Goal: Book appointment/travel/reservation

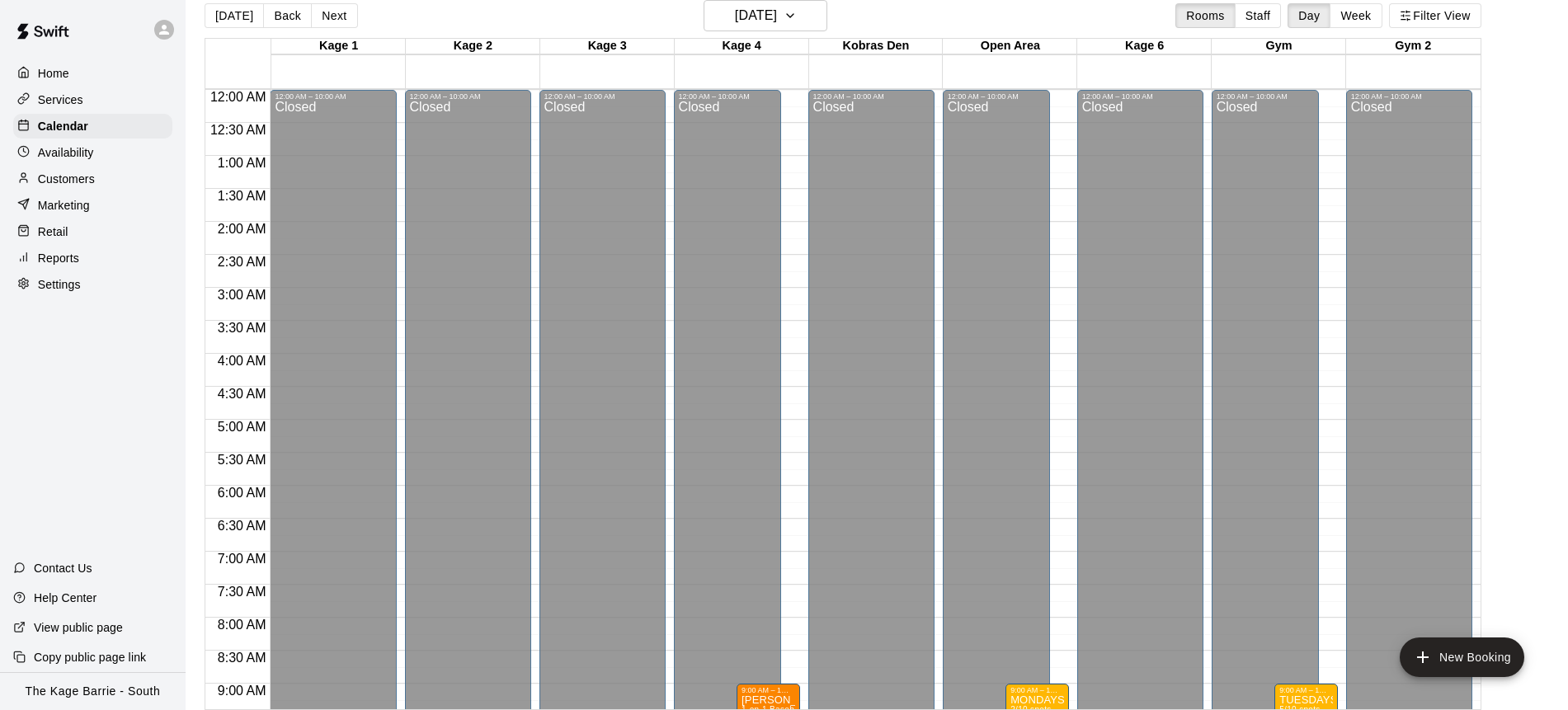
scroll to position [529, 0]
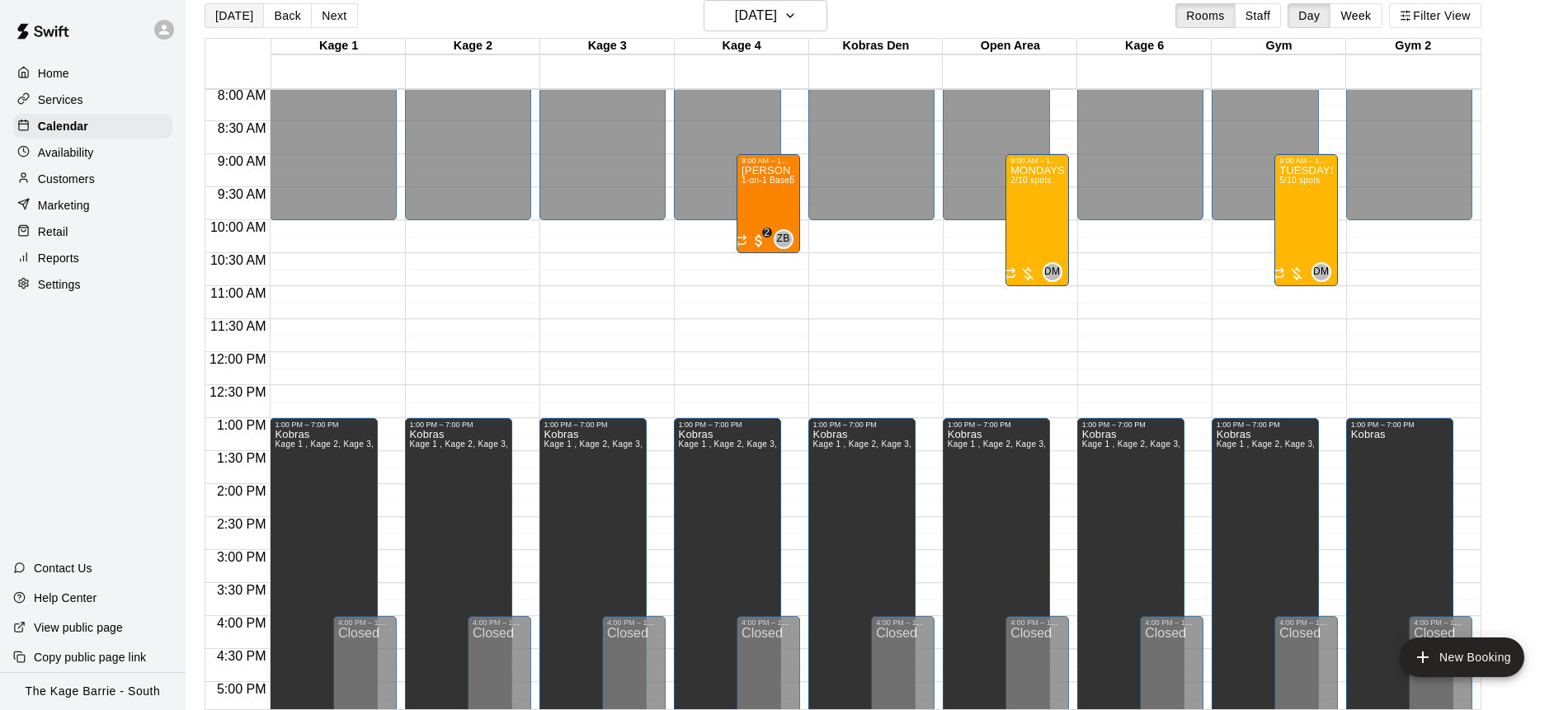
click at [239, 17] on button "Today" at bounding box center [234, 16] width 59 height 25
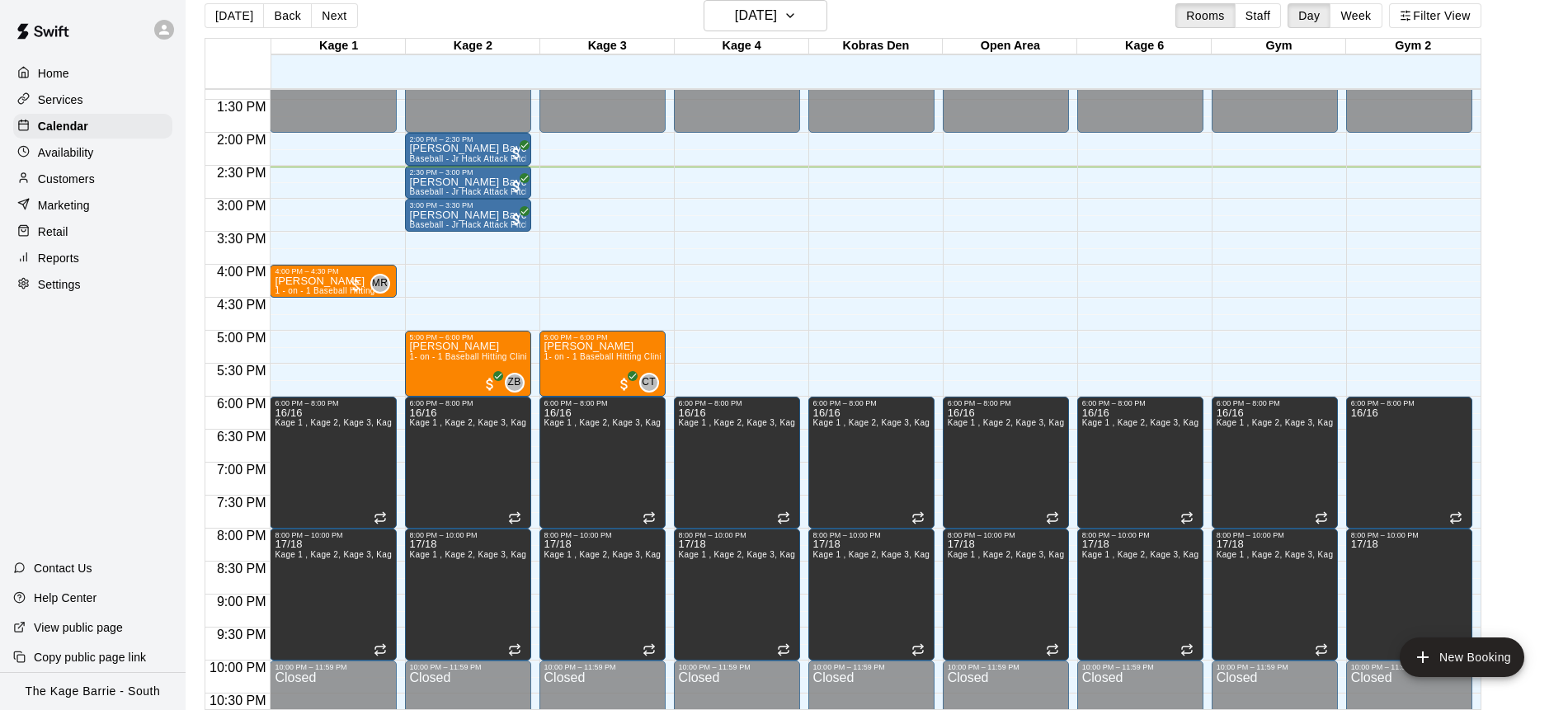
scroll to position [23, 0]
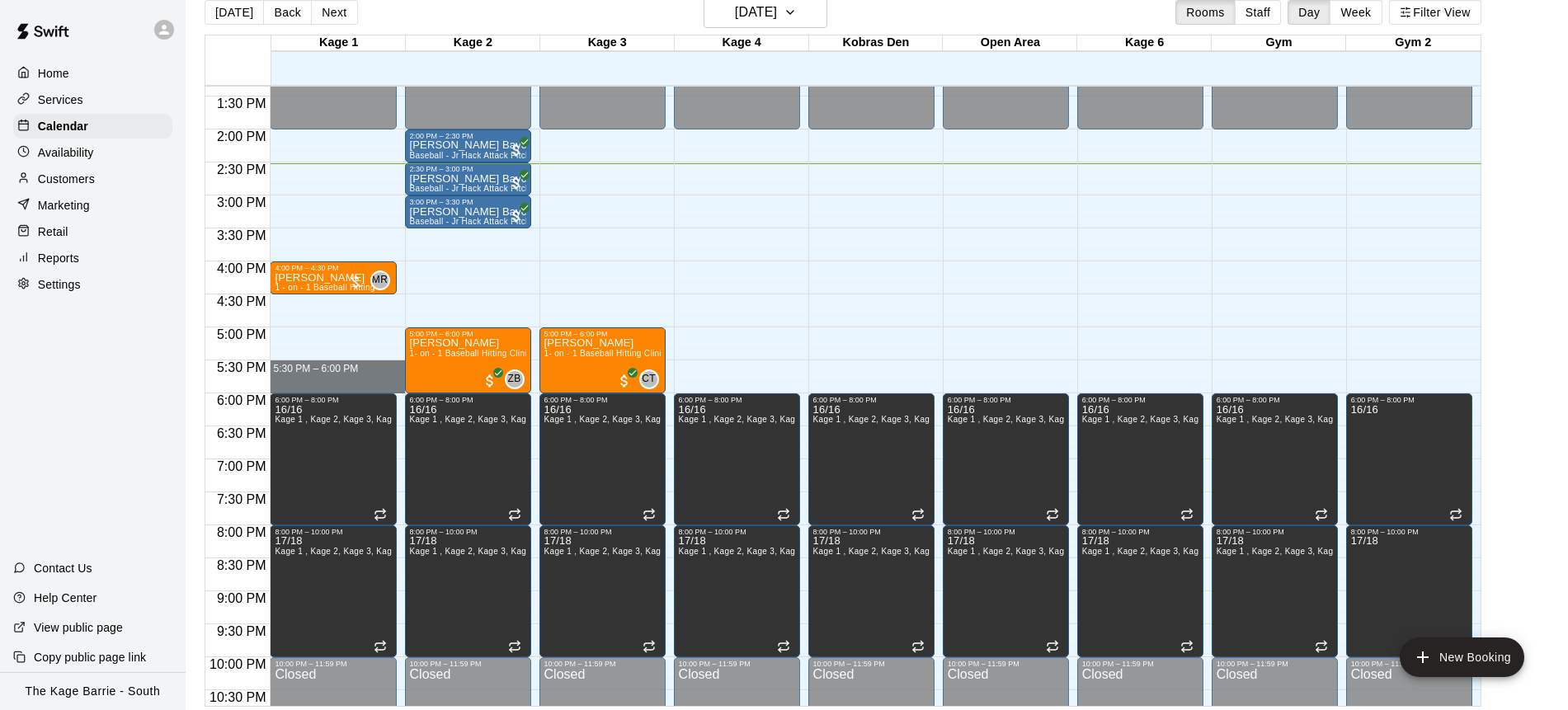
drag, startPoint x: 338, startPoint y: 363, endPoint x: 340, endPoint y: 385, distance: 22.1
click at [340, 385] on body "Home Services Calendar Availability Customers Marketing Retail Reports Settings…" at bounding box center [784, 345] width 1568 height 737
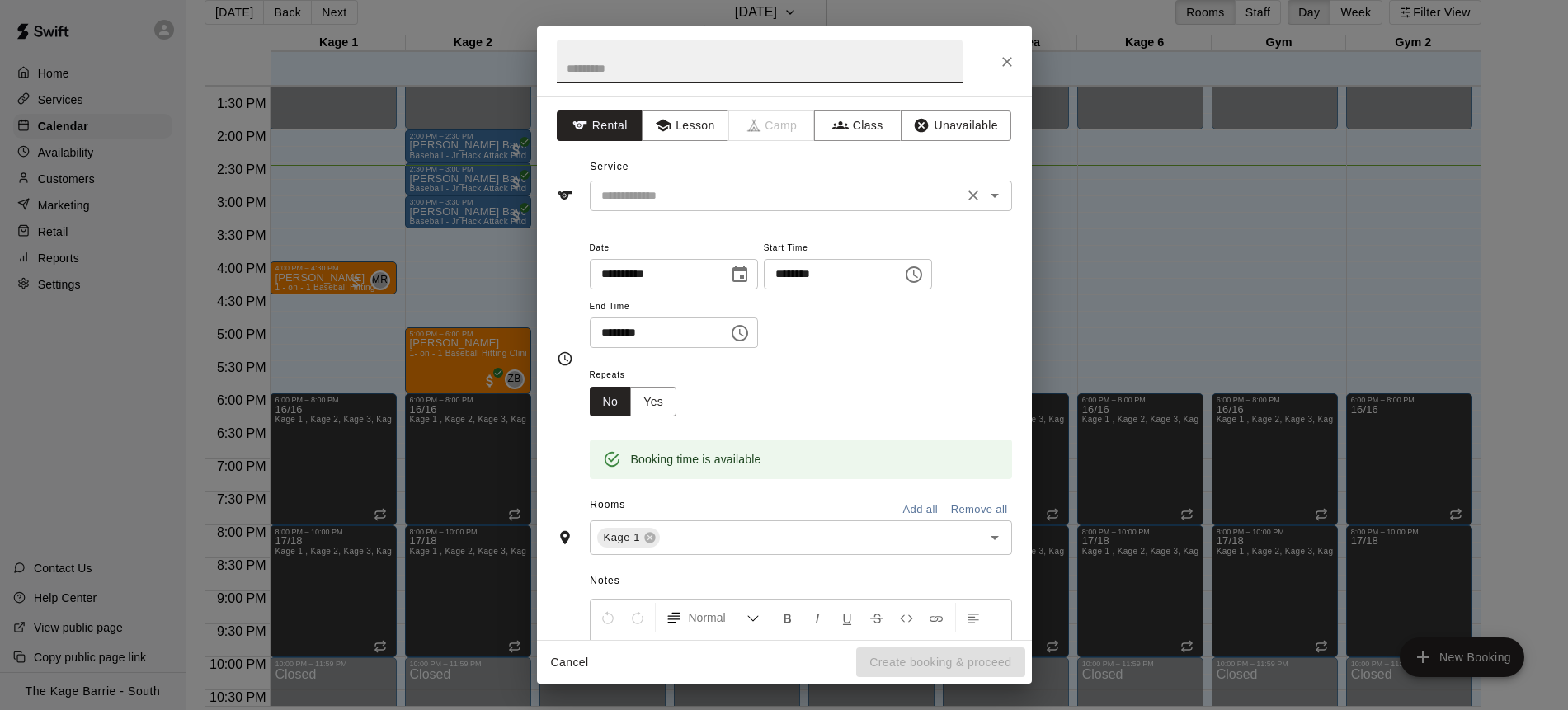
click at [991, 194] on icon "Open" at bounding box center [994, 196] width 8 height 4
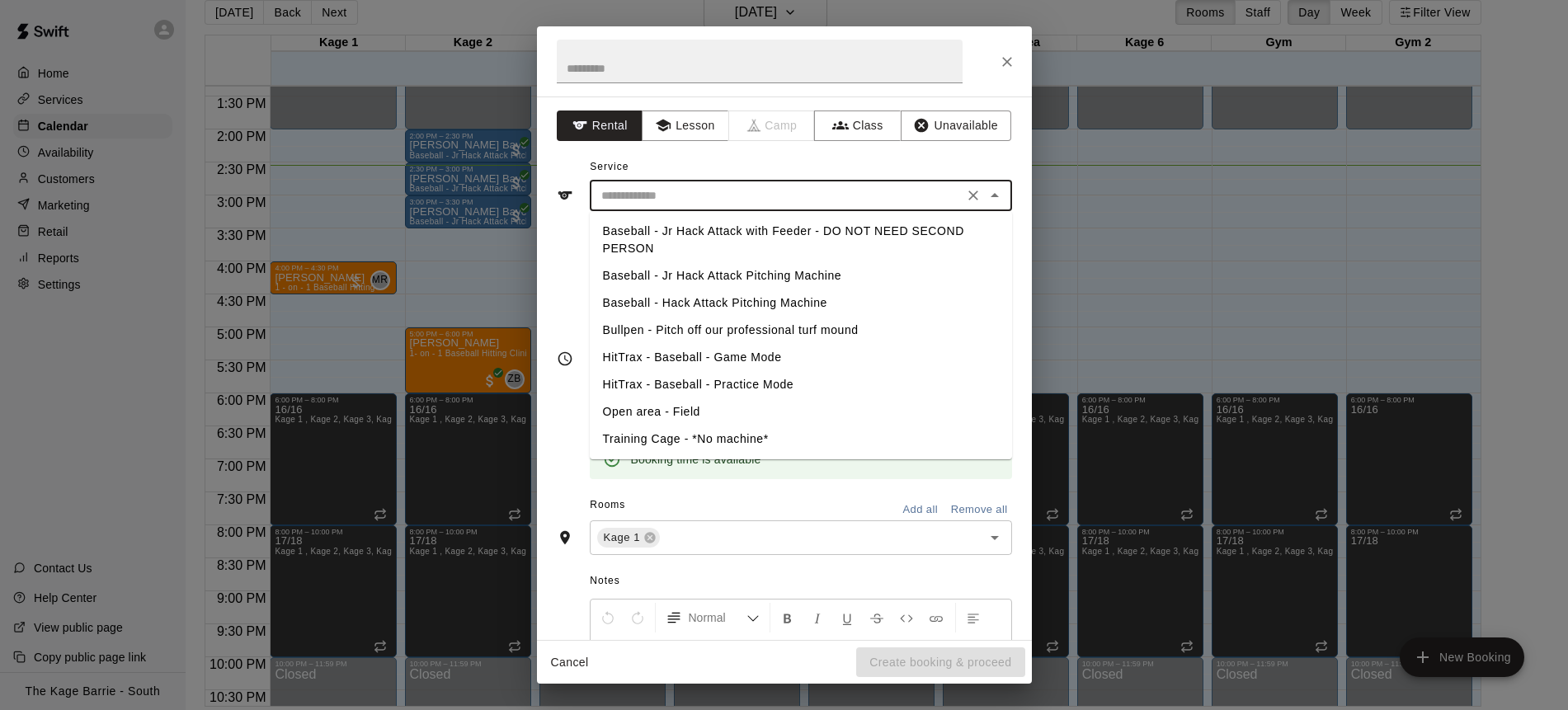
click at [837, 234] on li "Baseball - Jr Hack Attack with Feeder - DO NOT NEED SECOND PERSON" at bounding box center [800, 240] width 422 height 44
type input "**********"
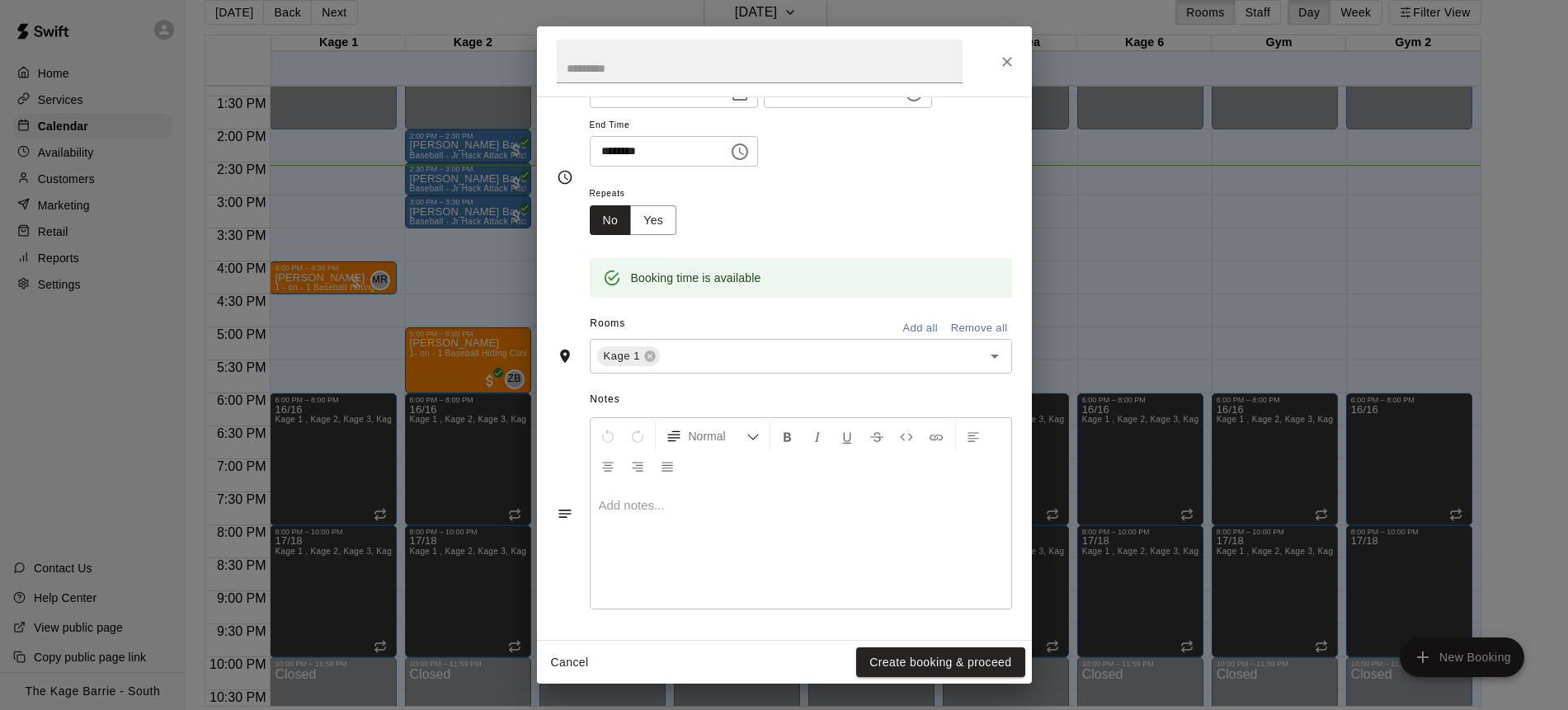
scroll to position [0, 0]
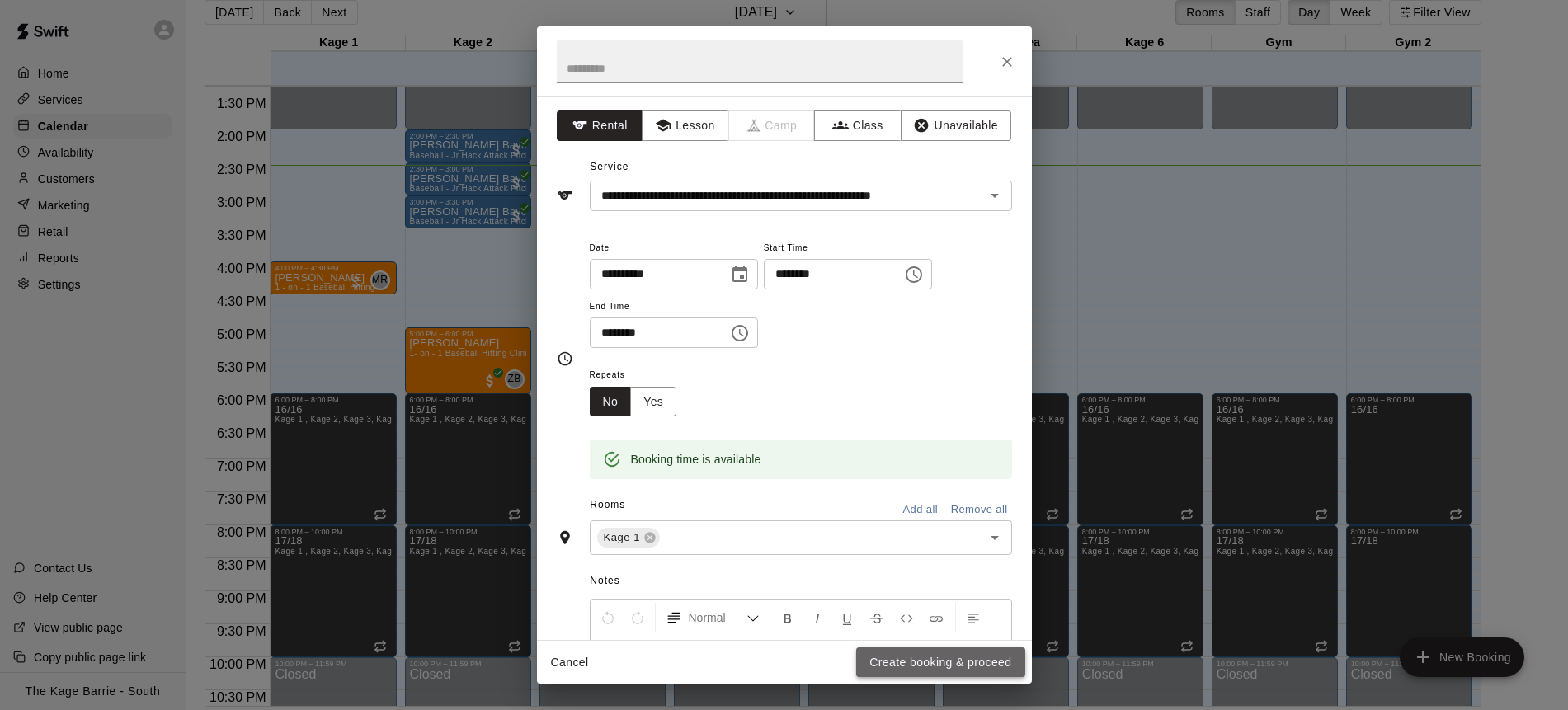
click at [977, 666] on button "Create booking & proceed" at bounding box center [940, 662] width 168 height 30
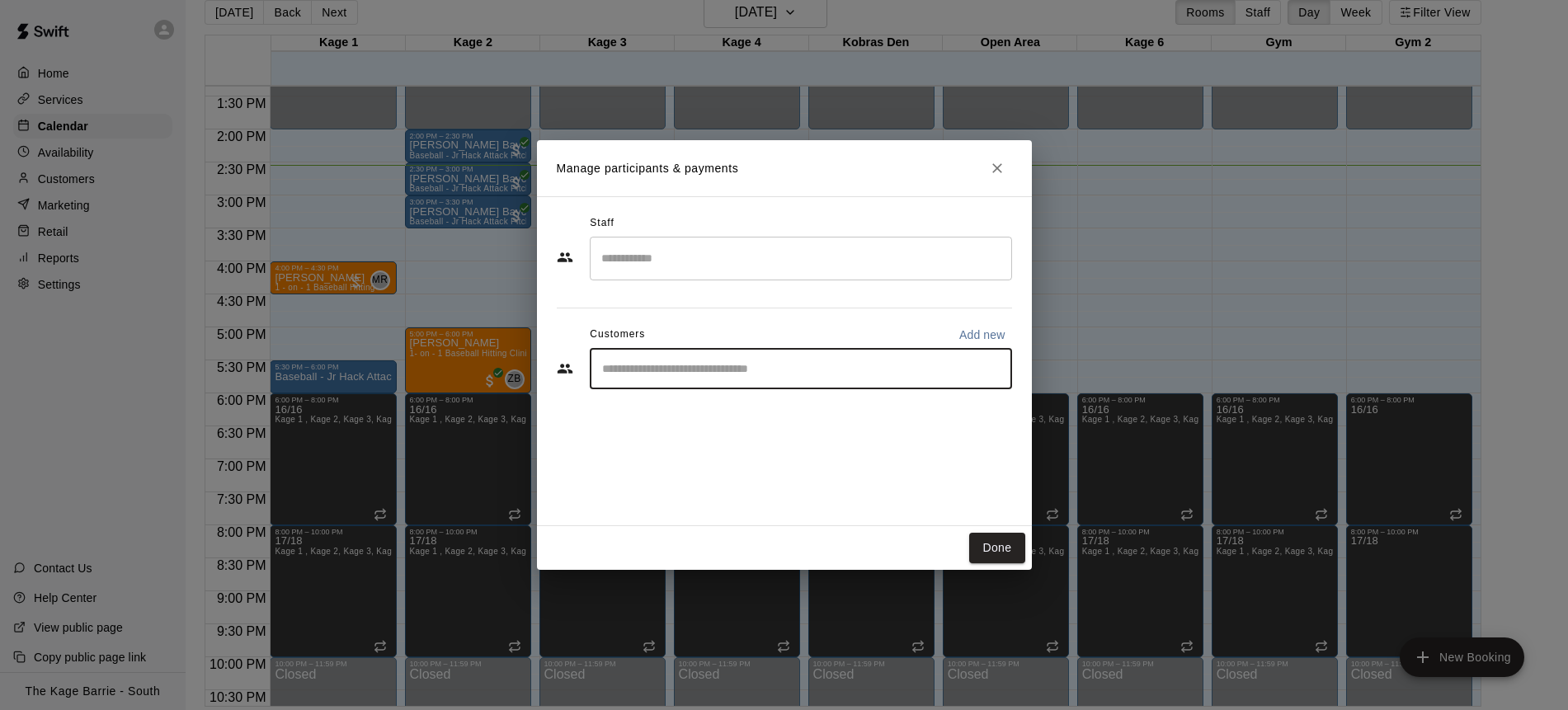
click at [686, 363] on input "Start typing to search customers..." at bounding box center [801, 369] width 408 height 17
type input "****"
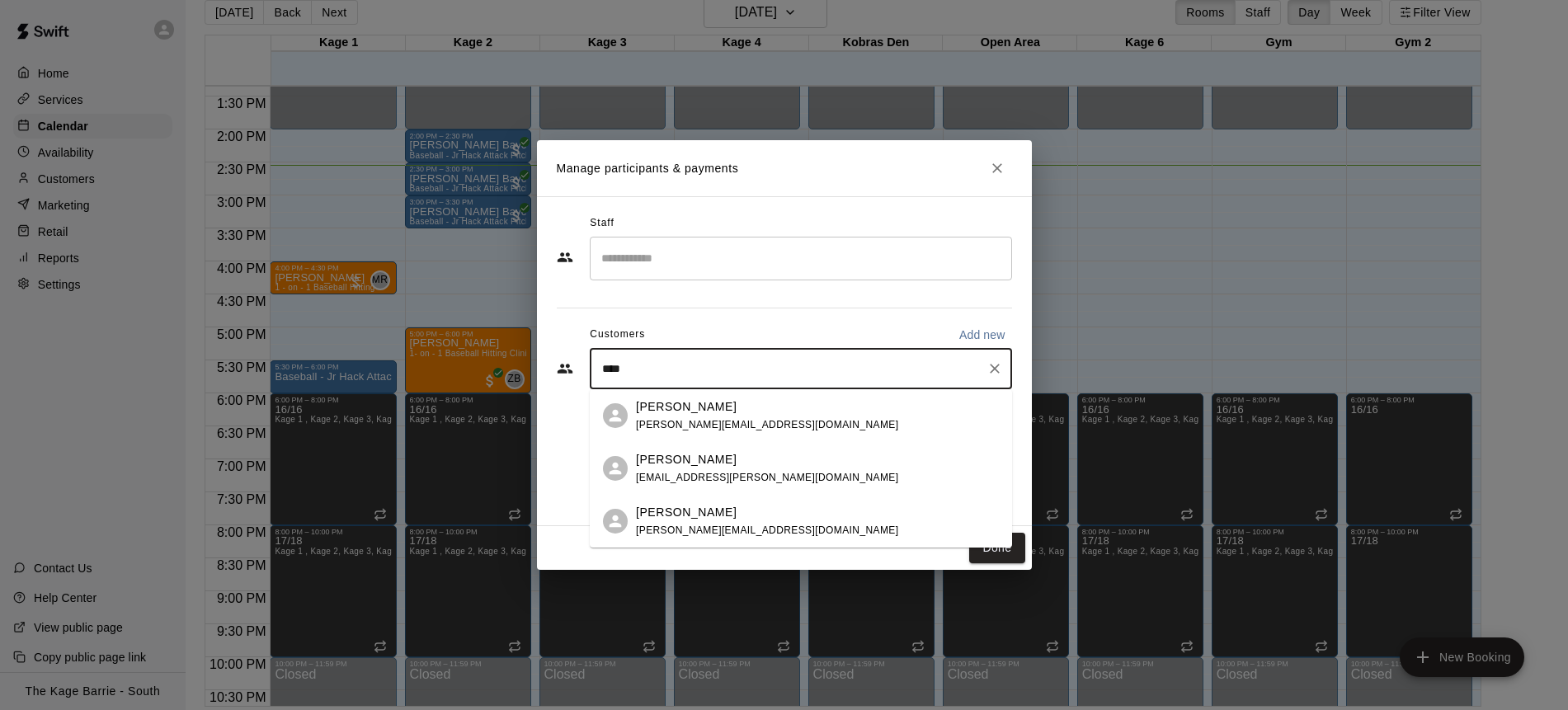
click at [737, 513] on div "Ronan Bharadwaj" at bounding box center [767, 512] width 262 height 18
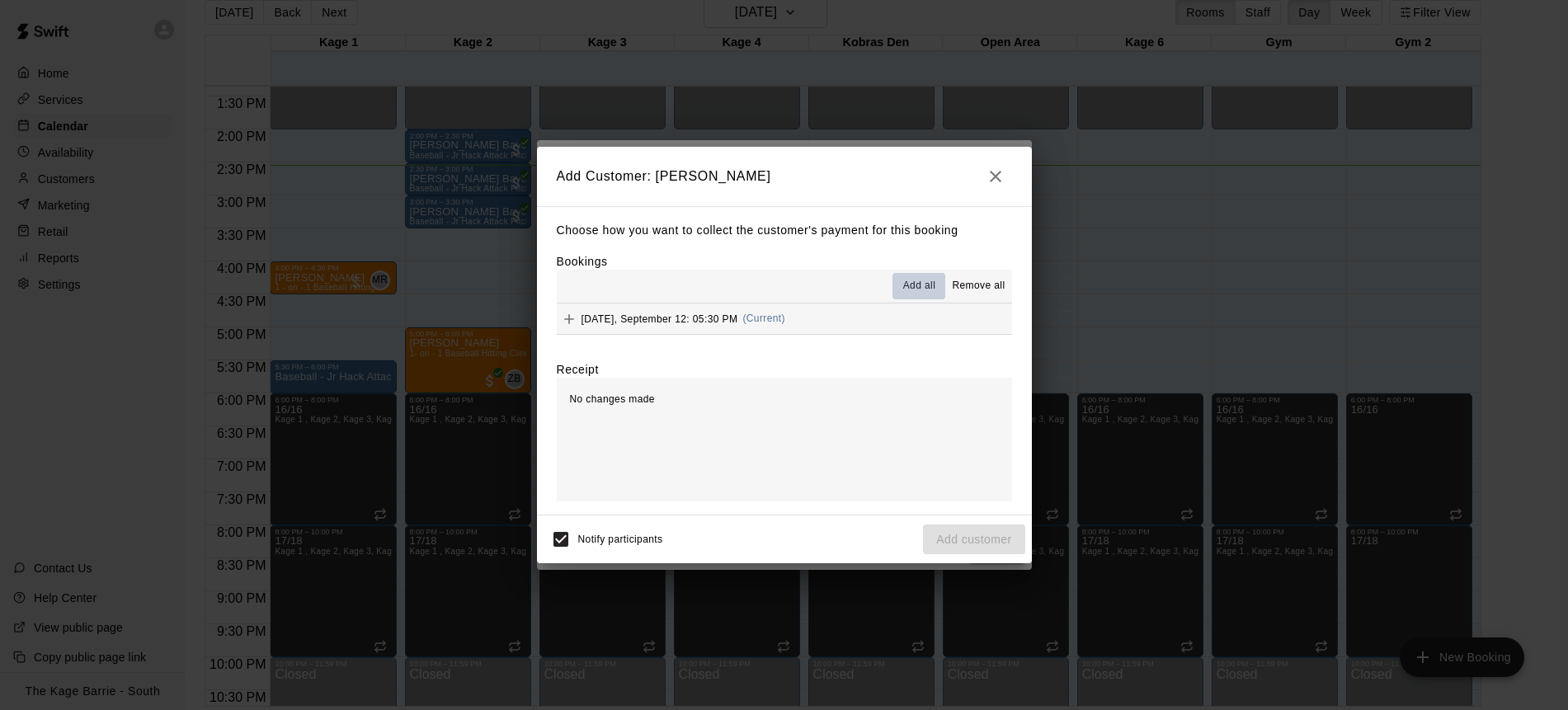
click at [917, 286] on span "Add all" at bounding box center [919, 286] width 33 height 17
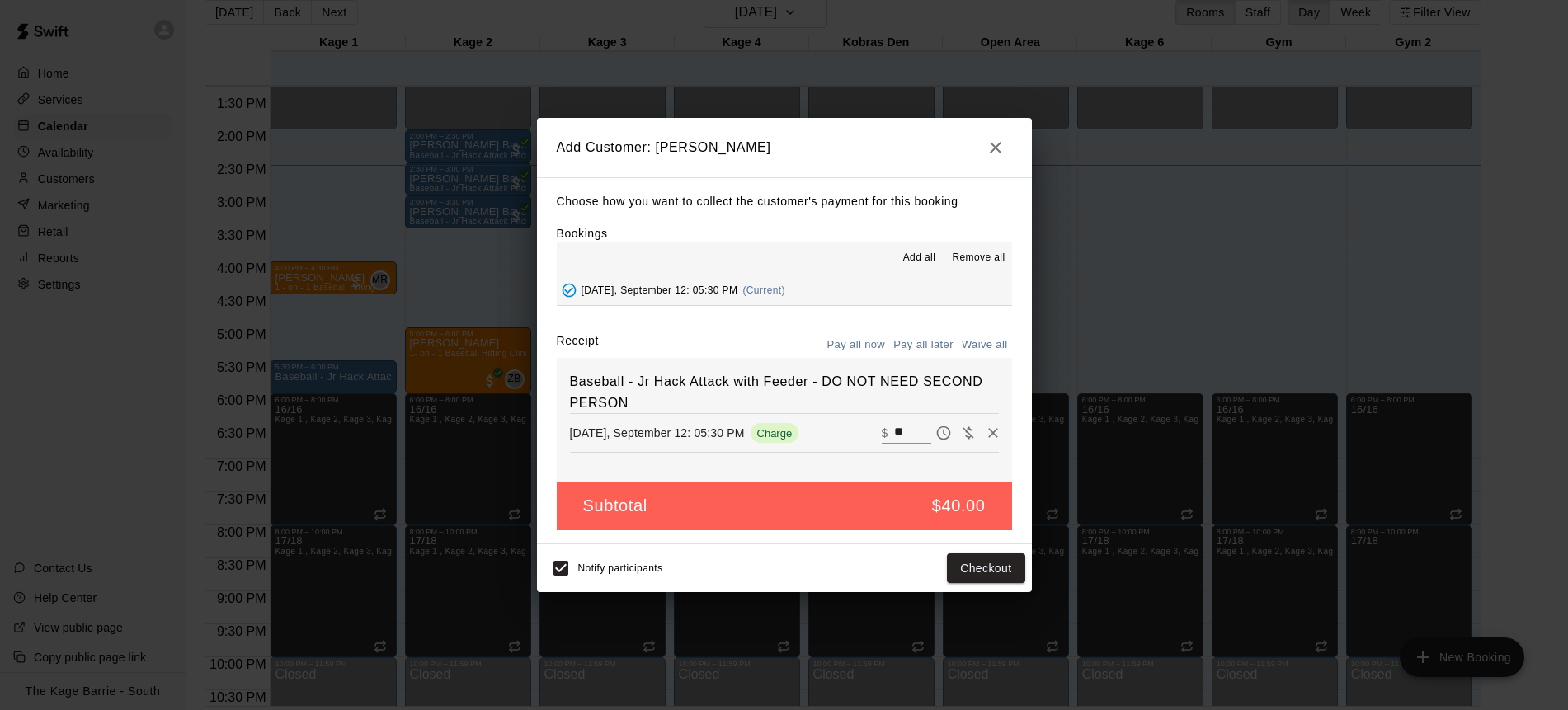
click at [926, 349] on button "Pay all later" at bounding box center [923, 345] width 68 height 26
click at [985, 576] on button "Add customer" at bounding box center [973, 568] width 101 height 30
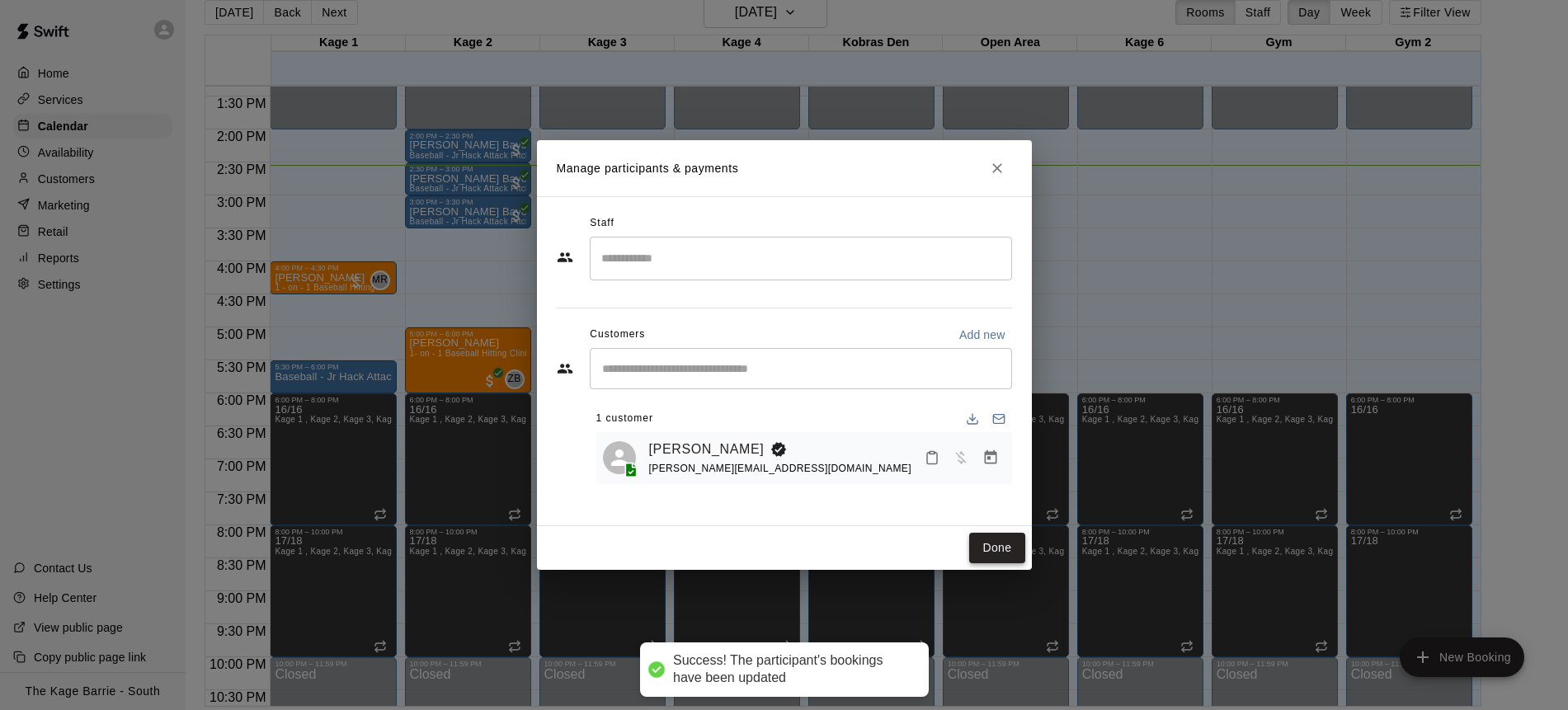
click at [1000, 550] on button "Done" at bounding box center [996, 548] width 55 height 30
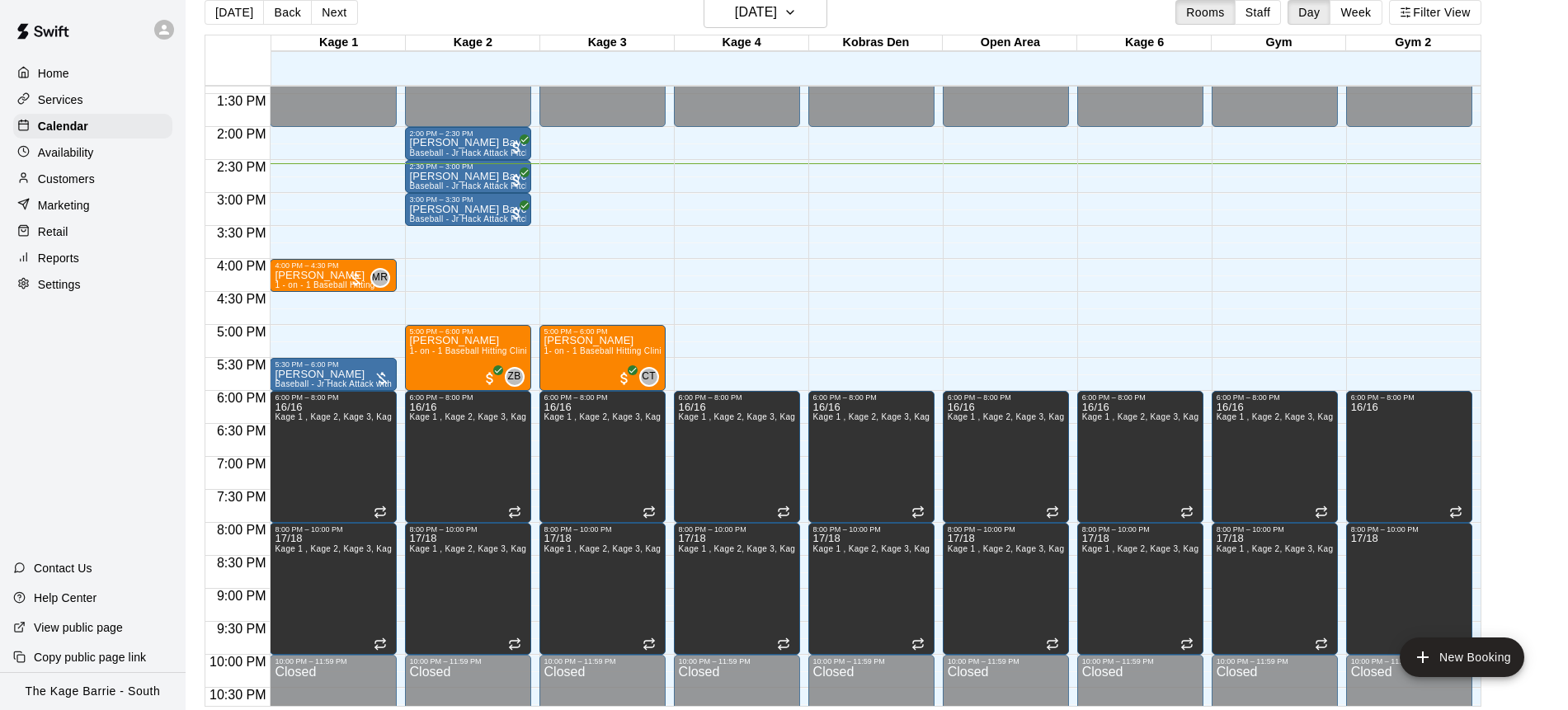
scroll to position [882, 0]
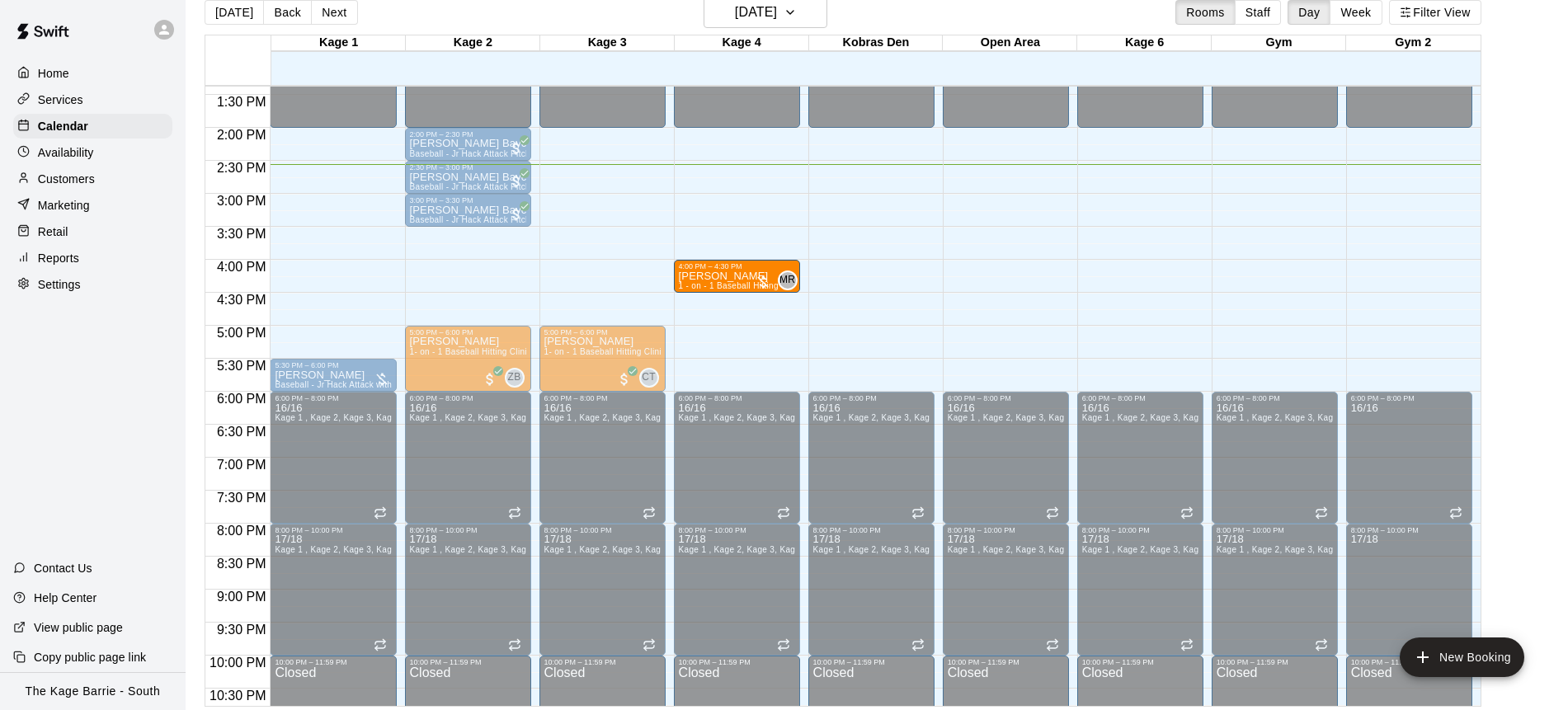
drag, startPoint x: 332, startPoint y: 280, endPoint x: 803, endPoint y: 297, distance: 471.3
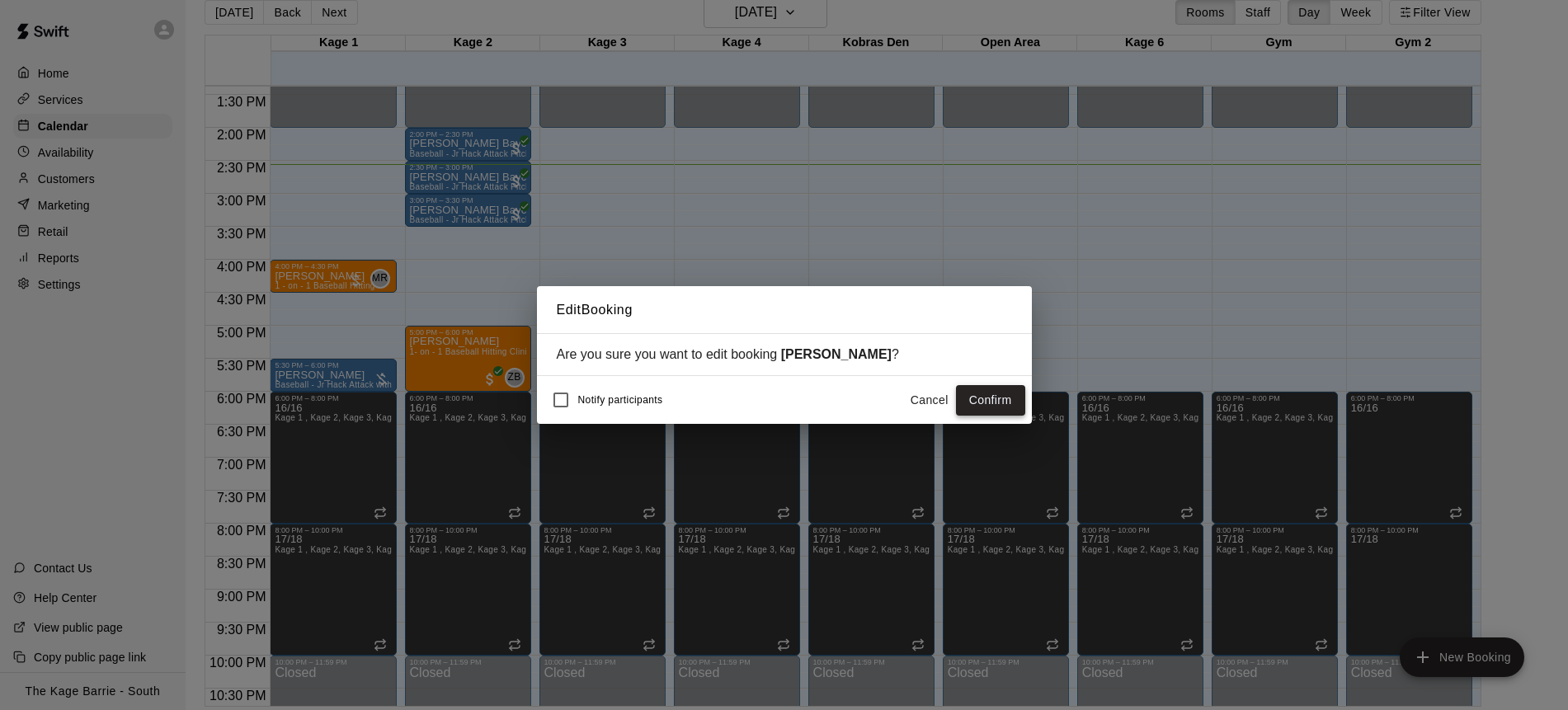
click at [995, 396] on button "Confirm" at bounding box center [990, 400] width 69 height 30
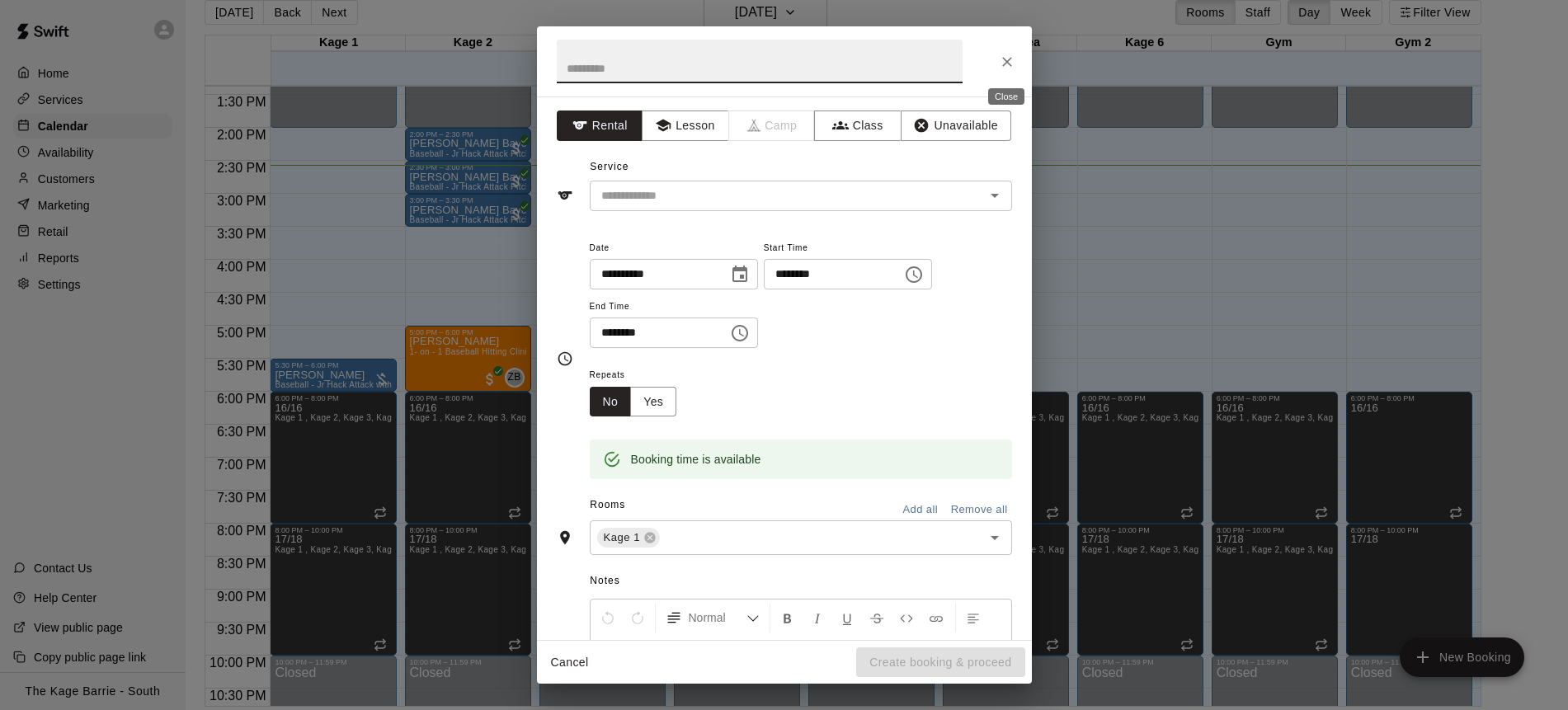
click at [1013, 66] on button "Close" at bounding box center [1006, 61] width 29 height 29
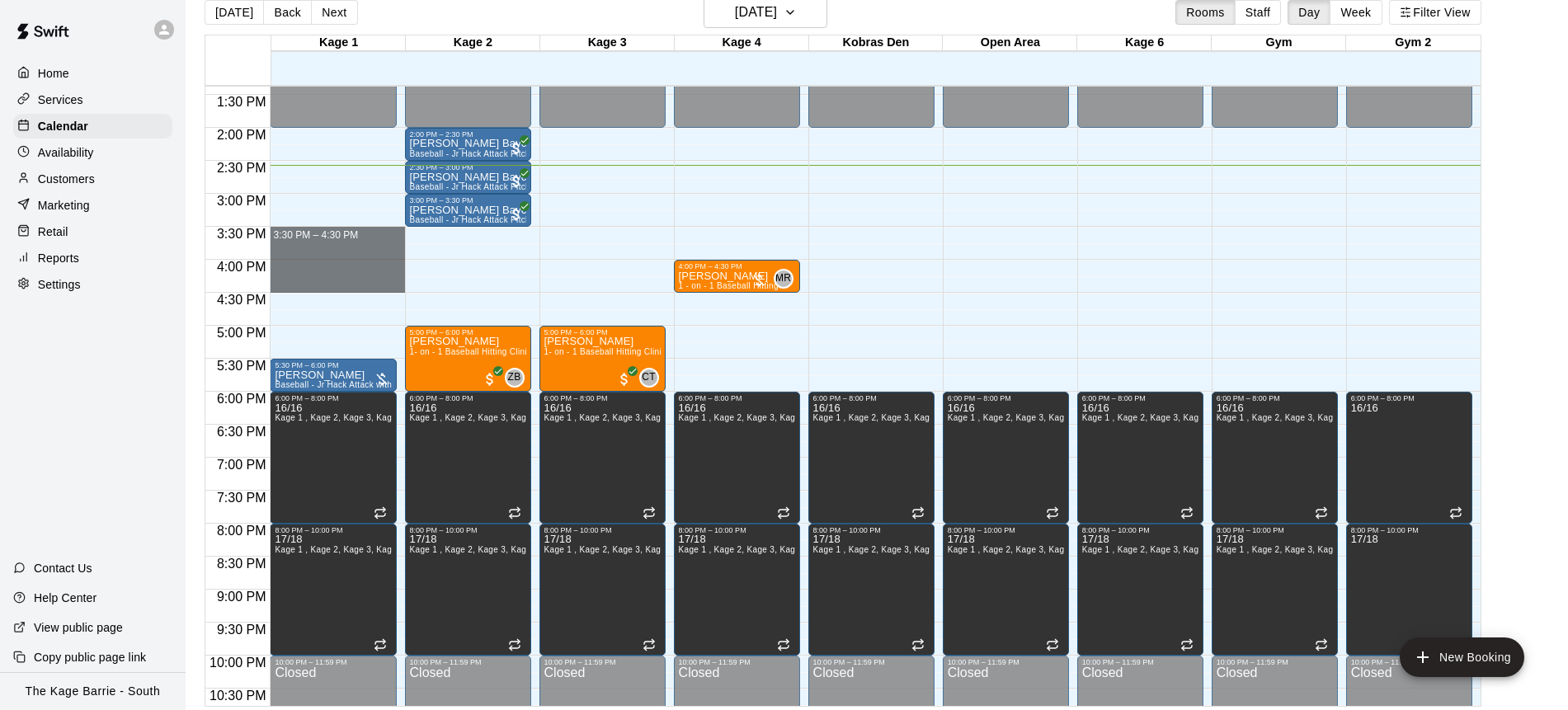
drag, startPoint x: 357, startPoint y: 230, endPoint x: 373, endPoint y: 290, distance: 62.1
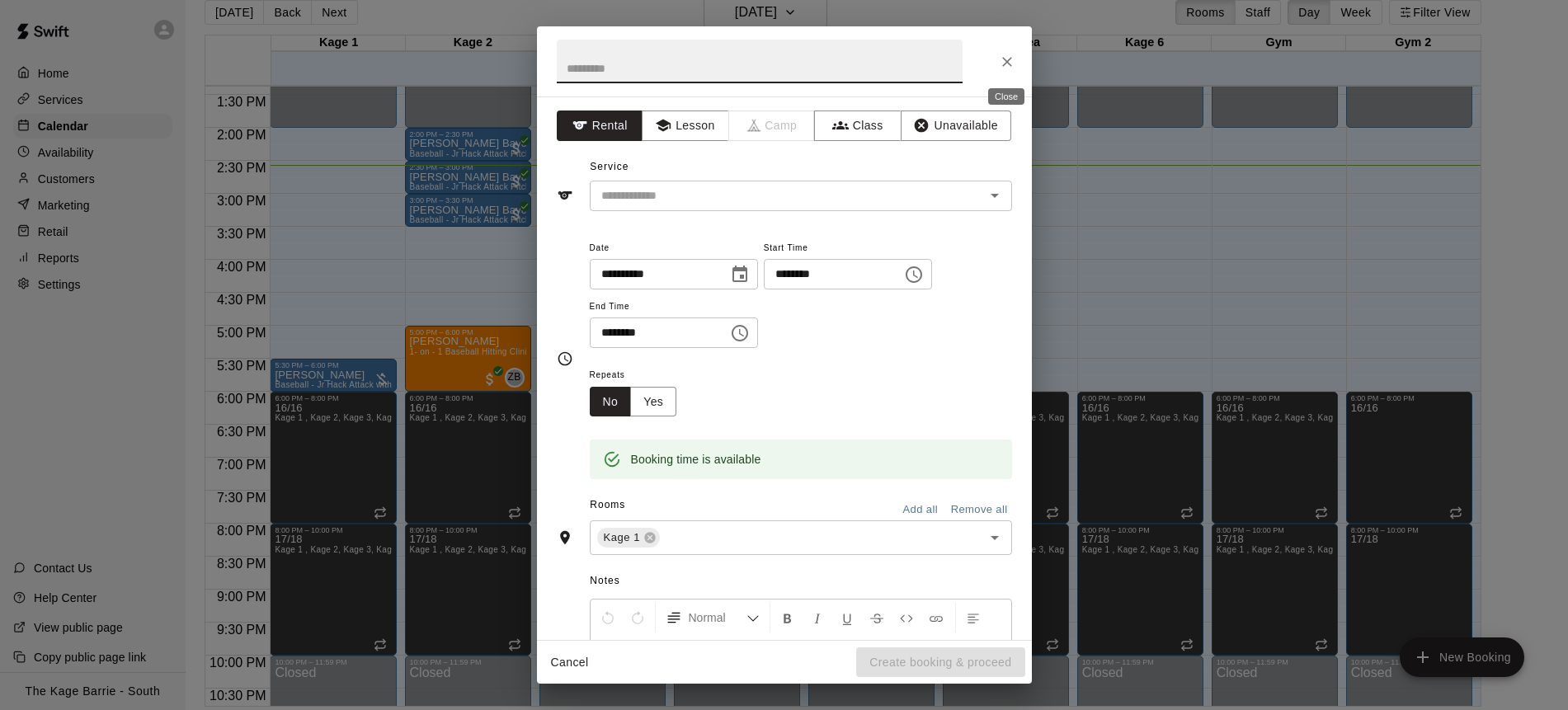
click at [1002, 60] on icon "Close" at bounding box center [1007, 61] width 17 height 17
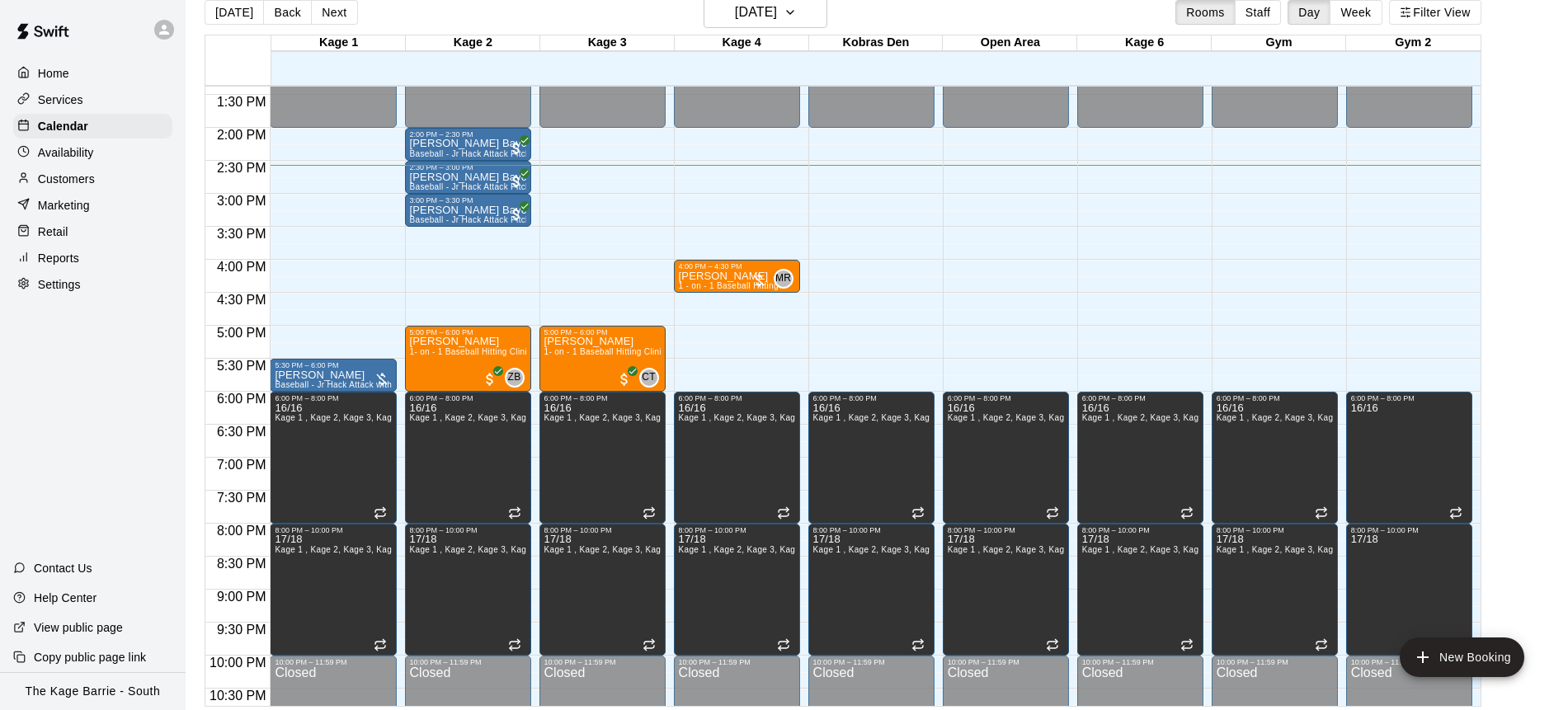
click at [321, 11] on button "Next" at bounding box center [334, 12] width 46 height 25
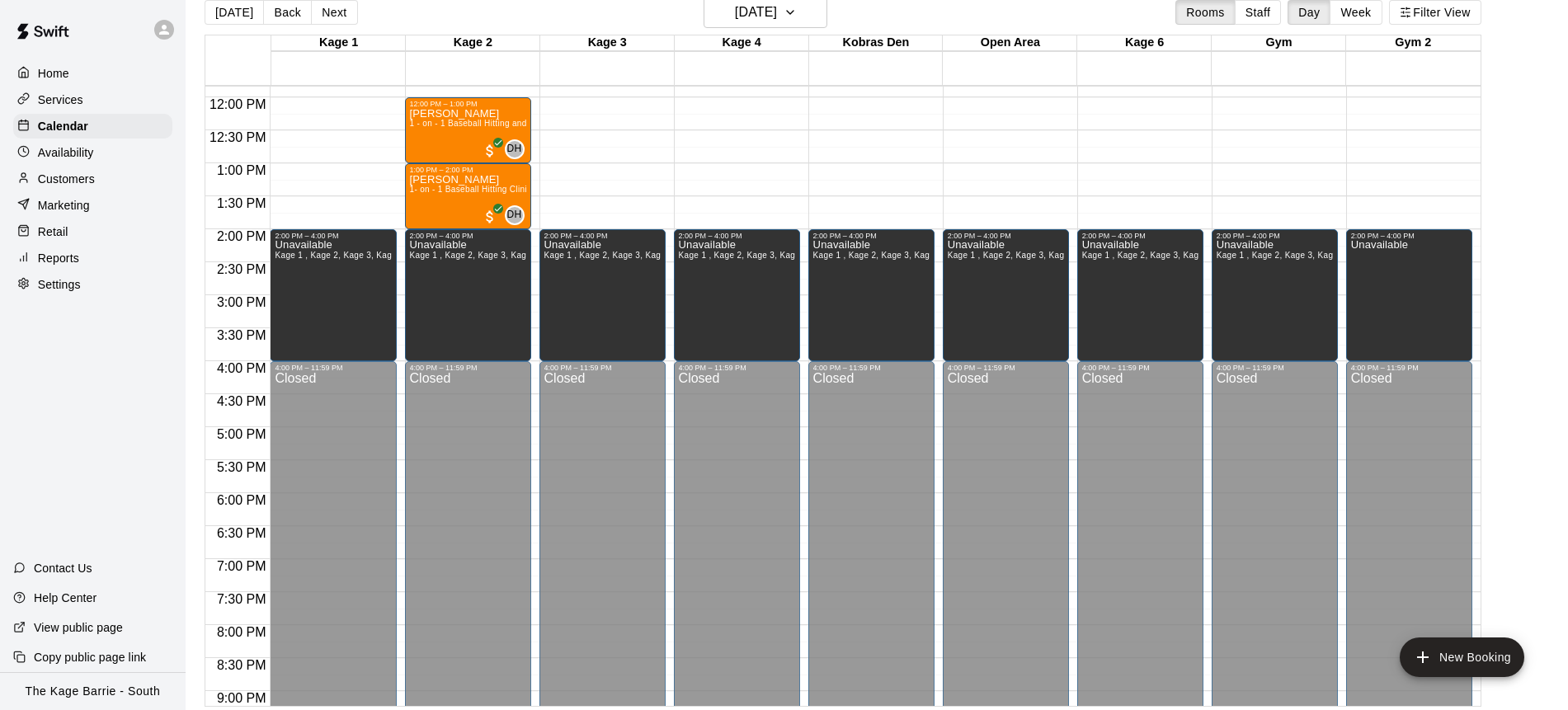
scroll to position [605, 0]
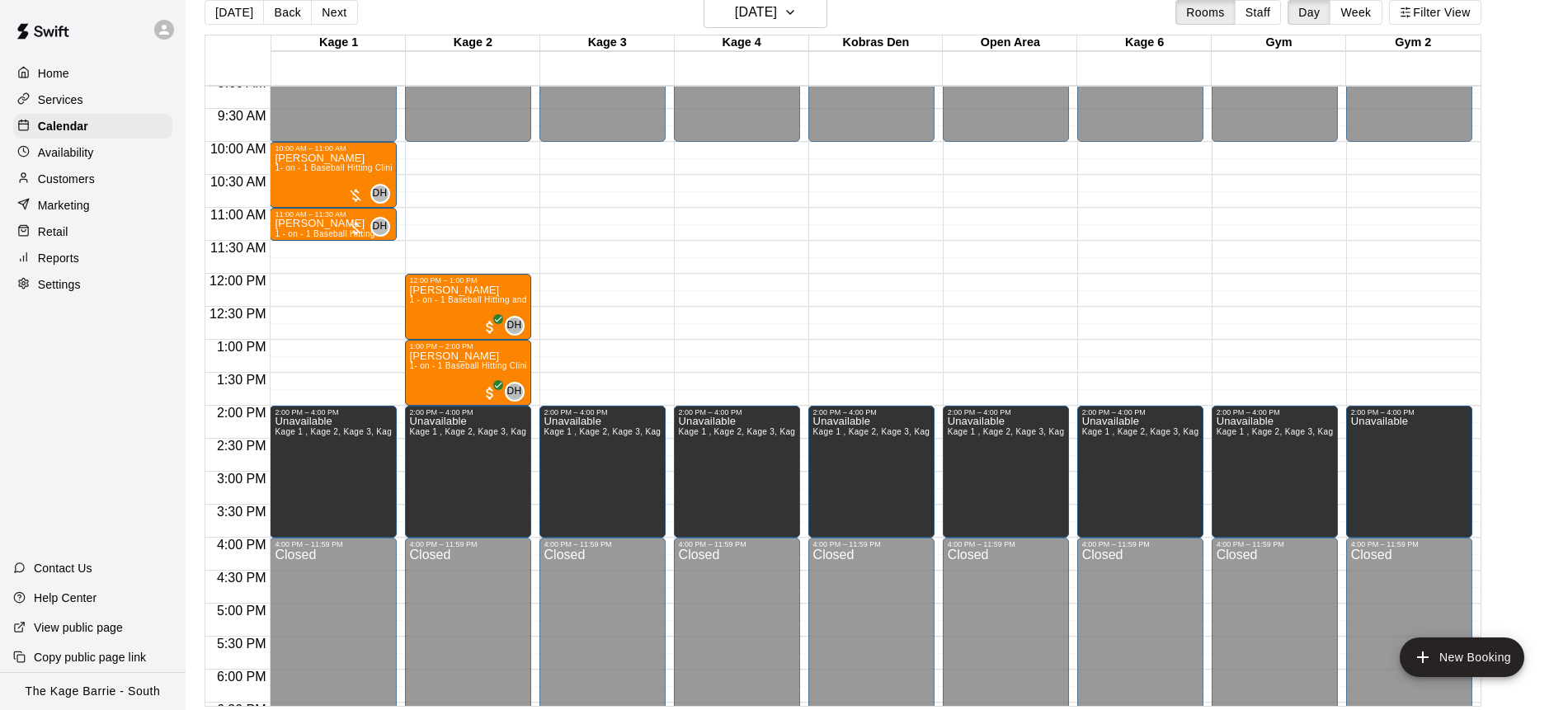
click at [286, 19] on button "Back" at bounding box center [287, 12] width 49 height 25
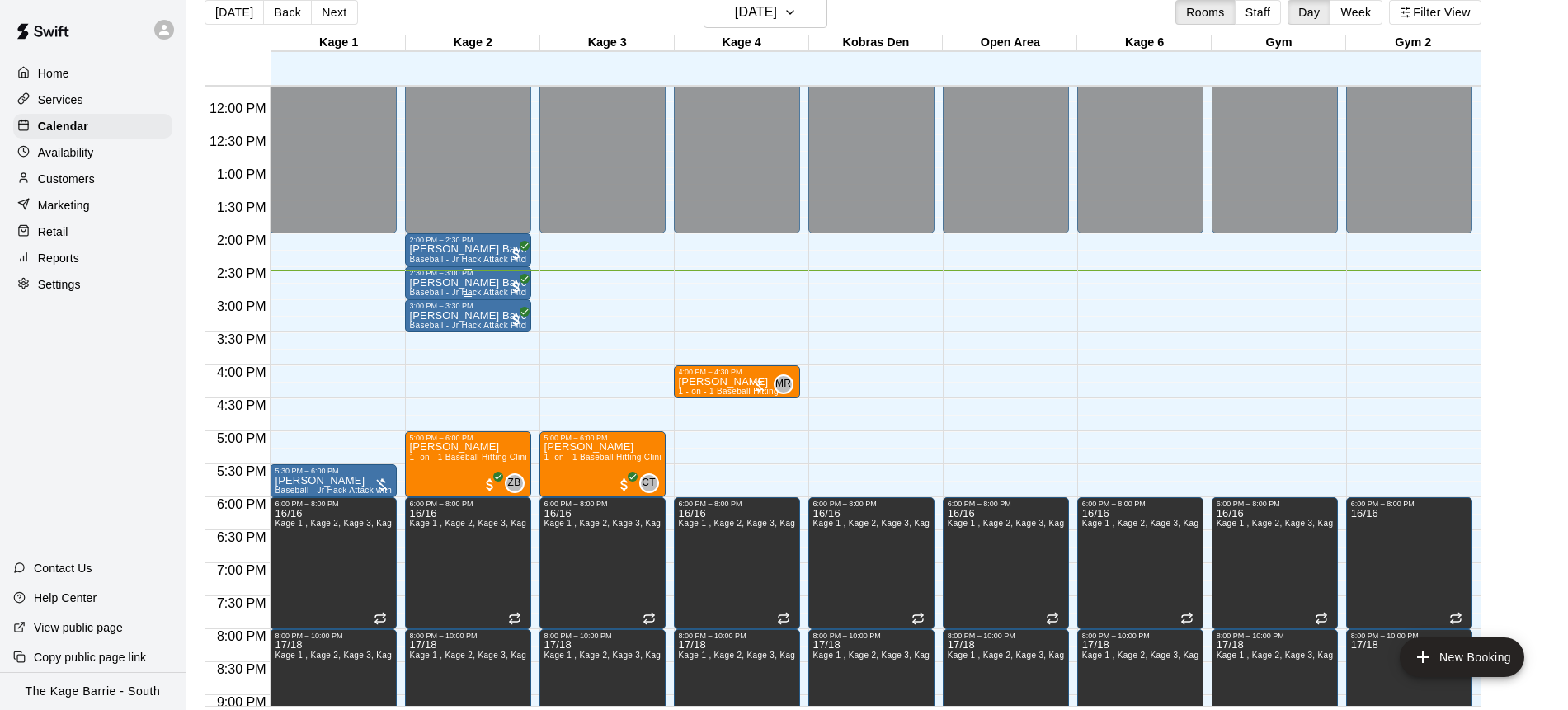
scroll to position [865, 0]
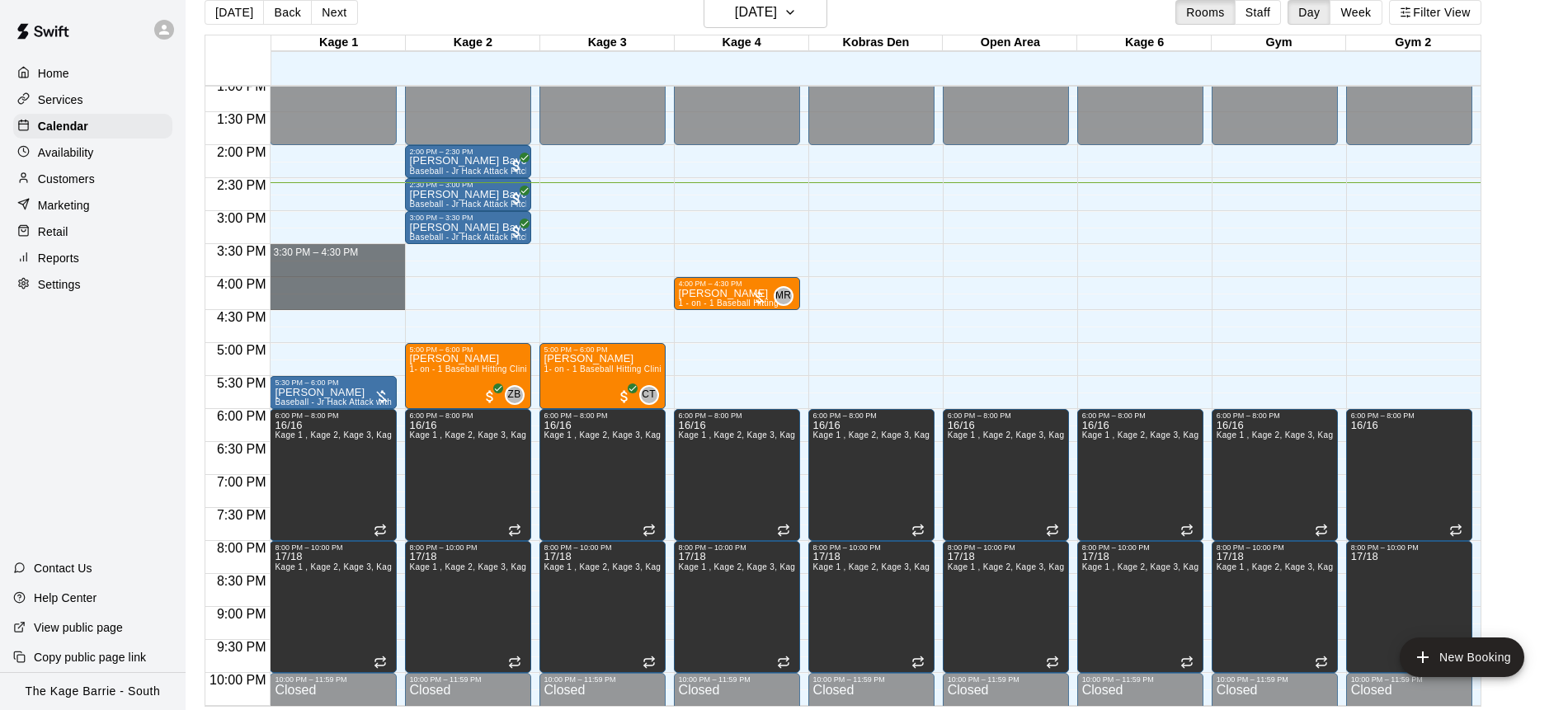
drag, startPoint x: 338, startPoint y: 246, endPoint x: 339, endPoint y: 299, distance: 53.0
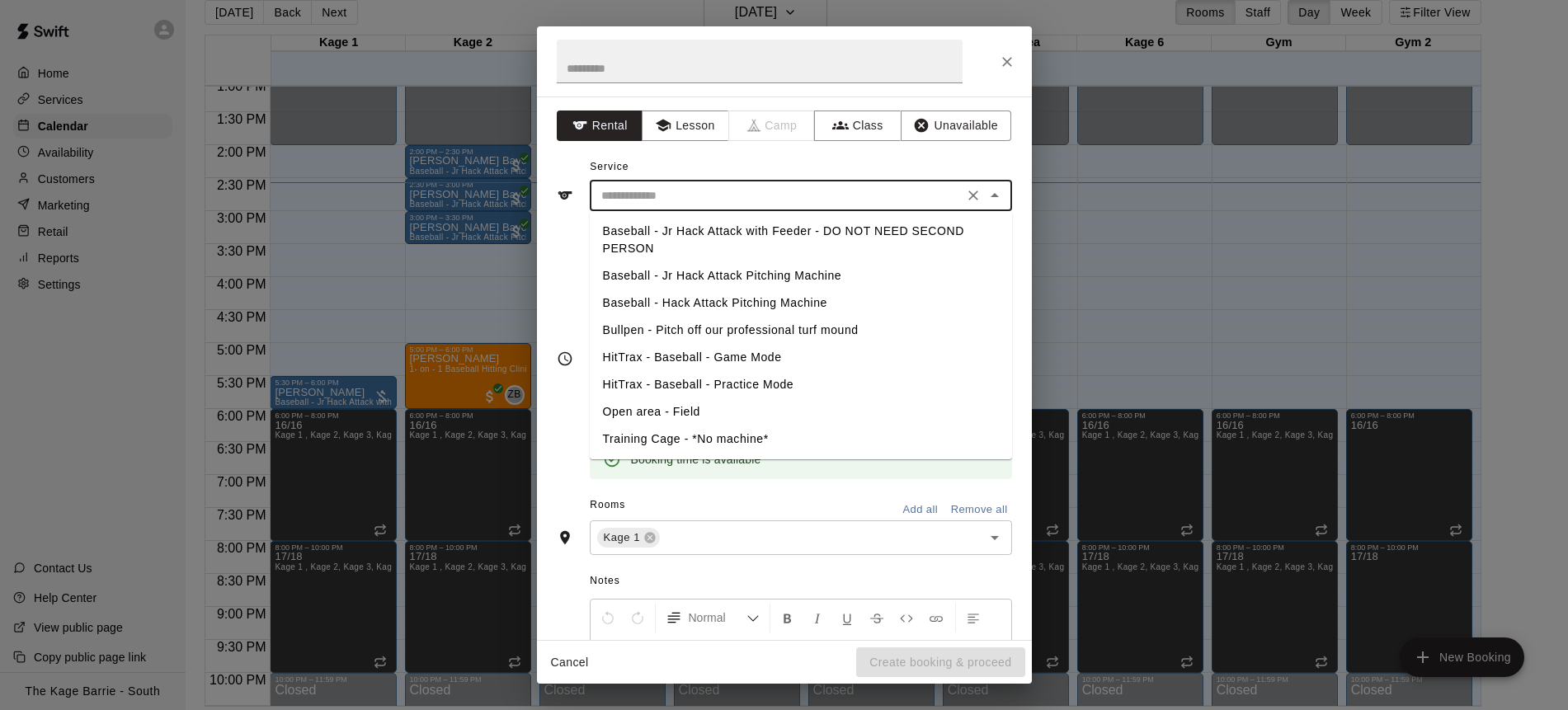
click at [729, 194] on input "text" at bounding box center [776, 195] width 363 height 20
drag, startPoint x: 806, startPoint y: 230, endPoint x: 829, endPoint y: 252, distance: 31.8
click at [806, 230] on li "Baseball - Jr Hack Attack with Feeder - DO NOT NEED SECOND PERSON" at bounding box center [800, 240] width 422 height 44
type input "**********"
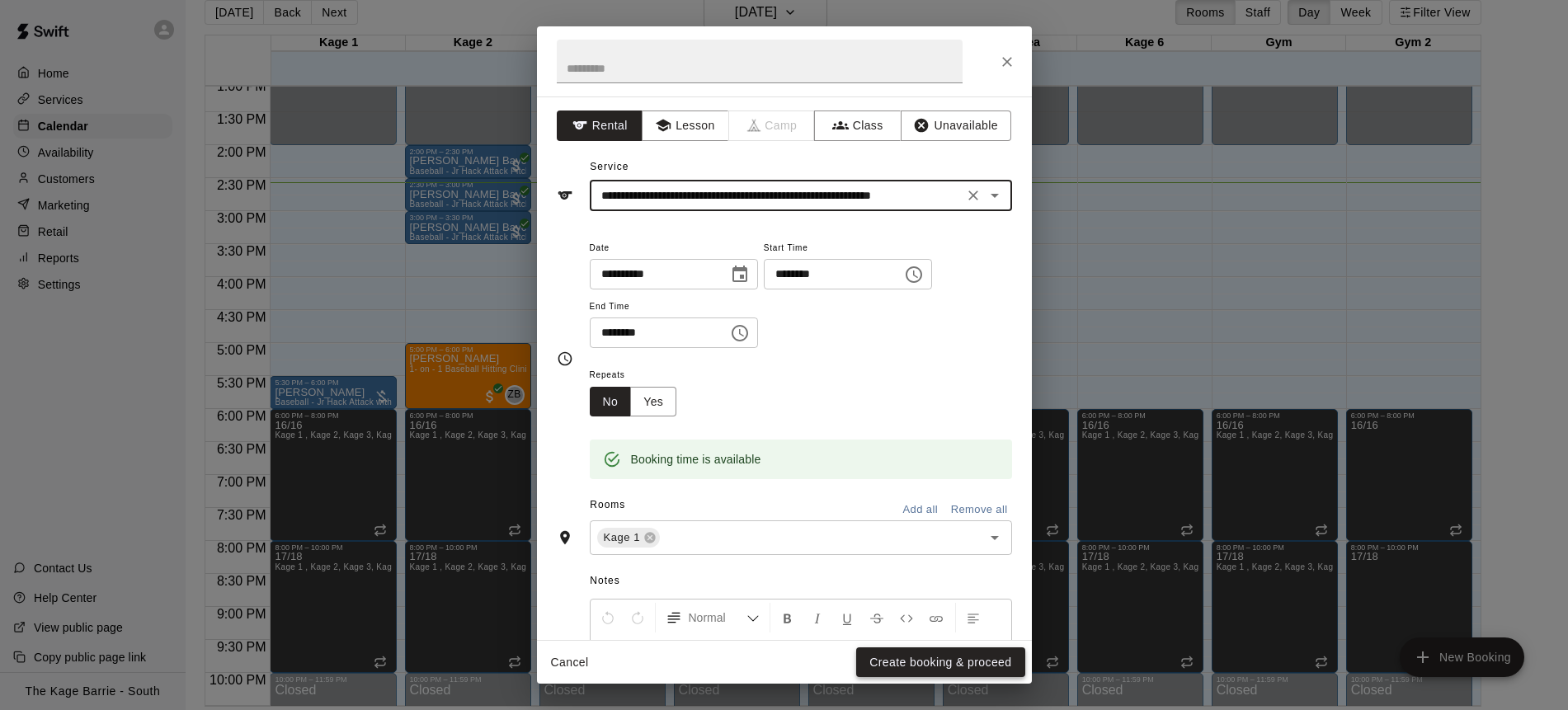
click at [949, 659] on button "Create booking & proceed" at bounding box center [940, 662] width 168 height 30
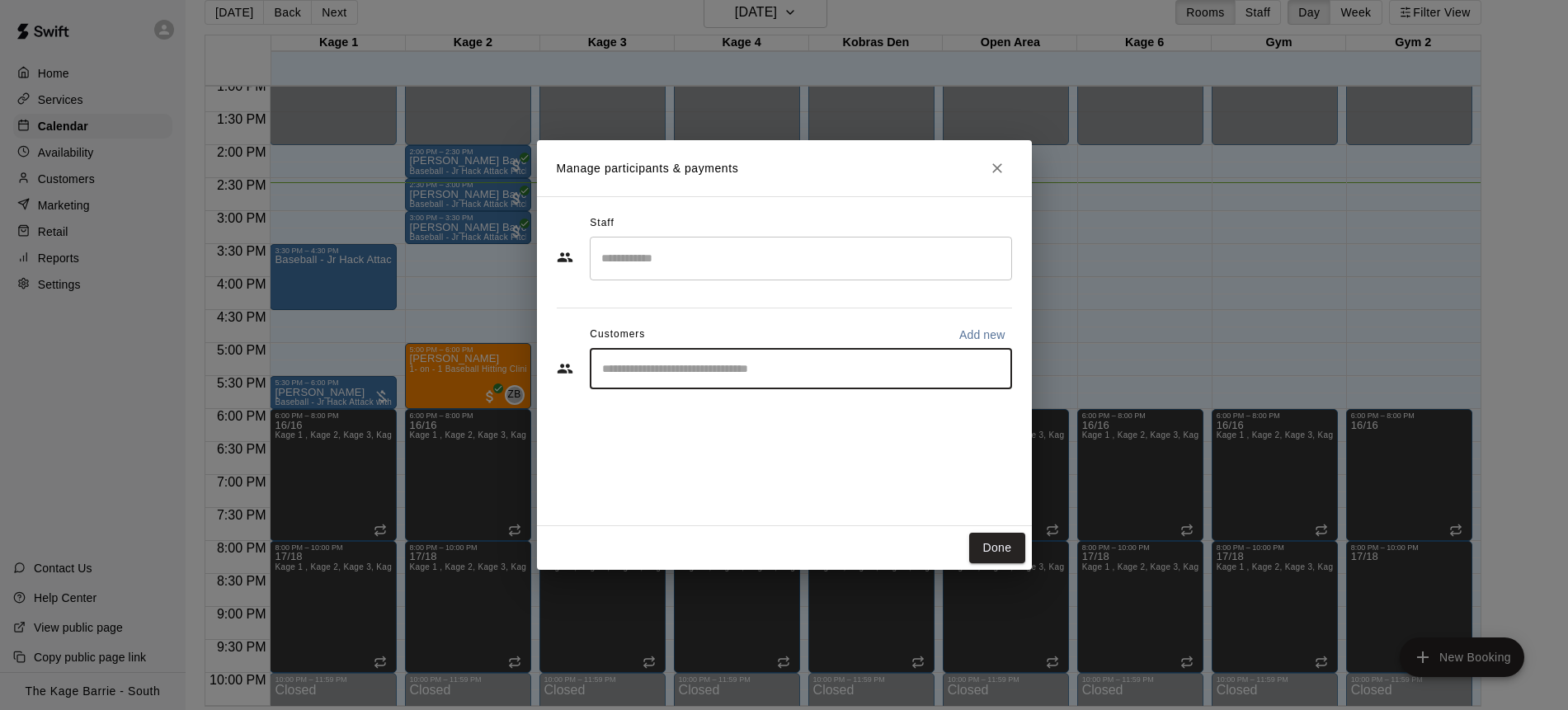
click at [617, 374] on input "Start typing to search customers..." at bounding box center [801, 369] width 408 height 17
type input "****"
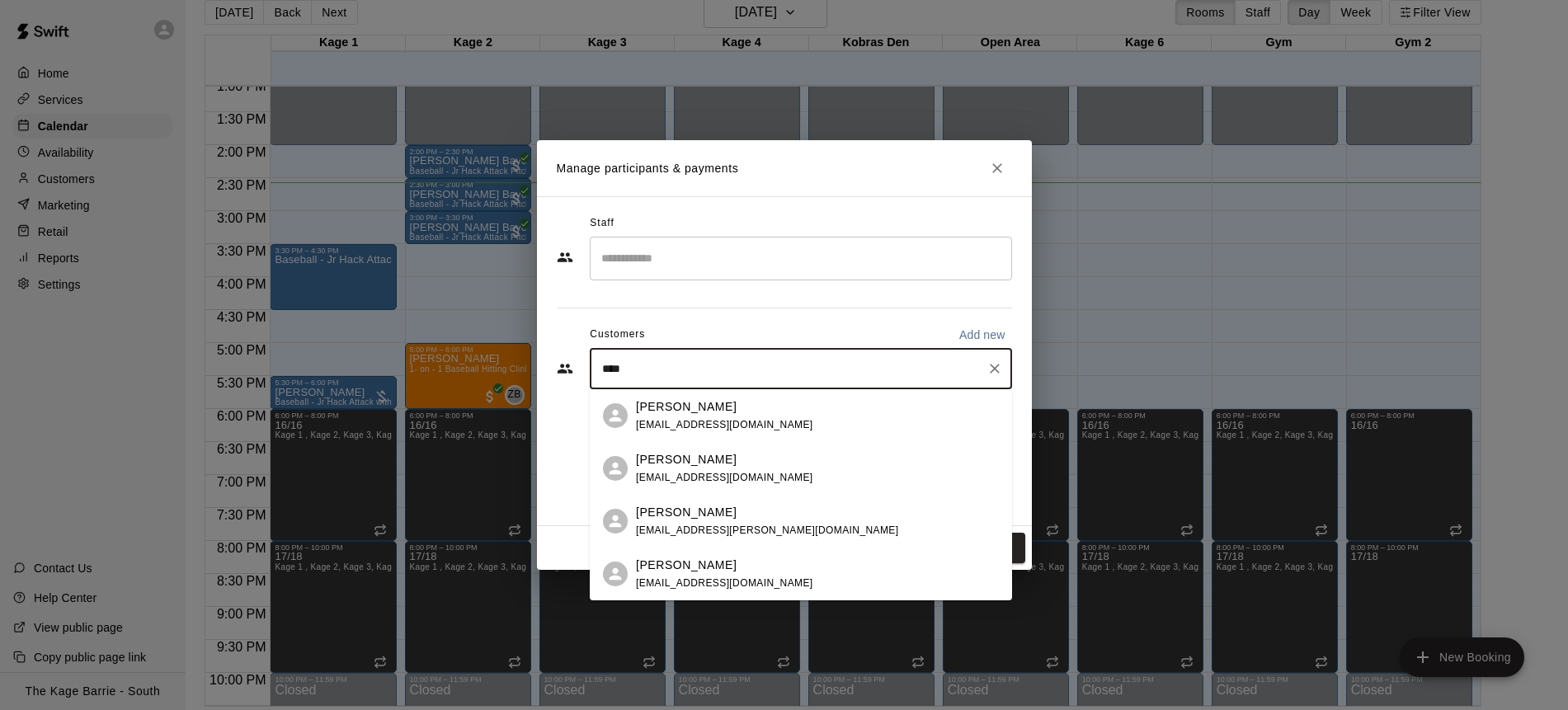
click at [808, 511] on div "Jake Logie logie.andrew@cavendishfarms.com" at bounding box center [816, 521] width 363 height 35
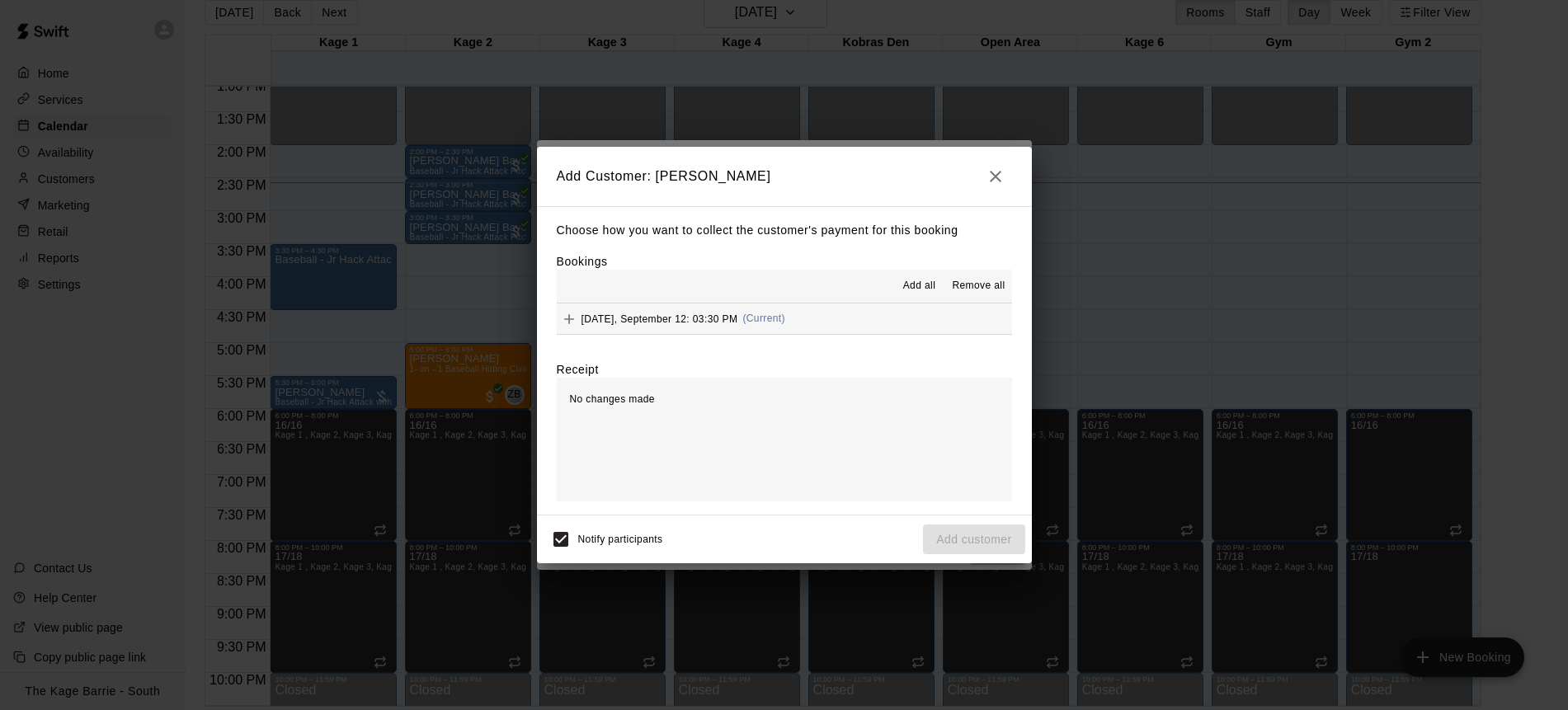
drag, startPoint x: 915, startPoint y: 287, endPoint x: 925, endPoint y: 313, distance: 27.9
click at [914, 287] on span "Add all" at bounding box center [919, 286] width 33 height 17
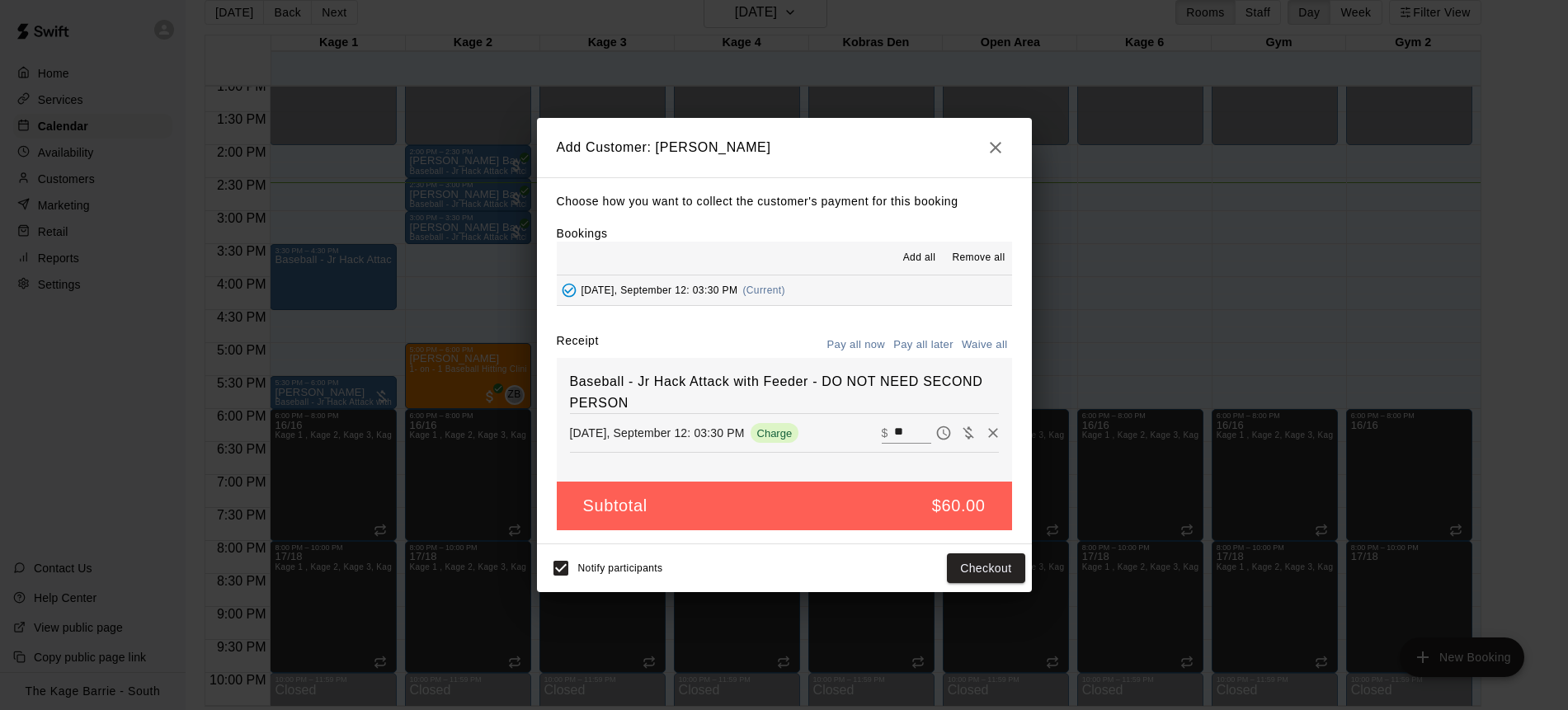
click at [926, 342] on button "Pay all later" at bounding box center [923, 345] width 68 height 26
click at [979, 570] on button "Add customer" at bounding box center [973, 568] width 101 height 30
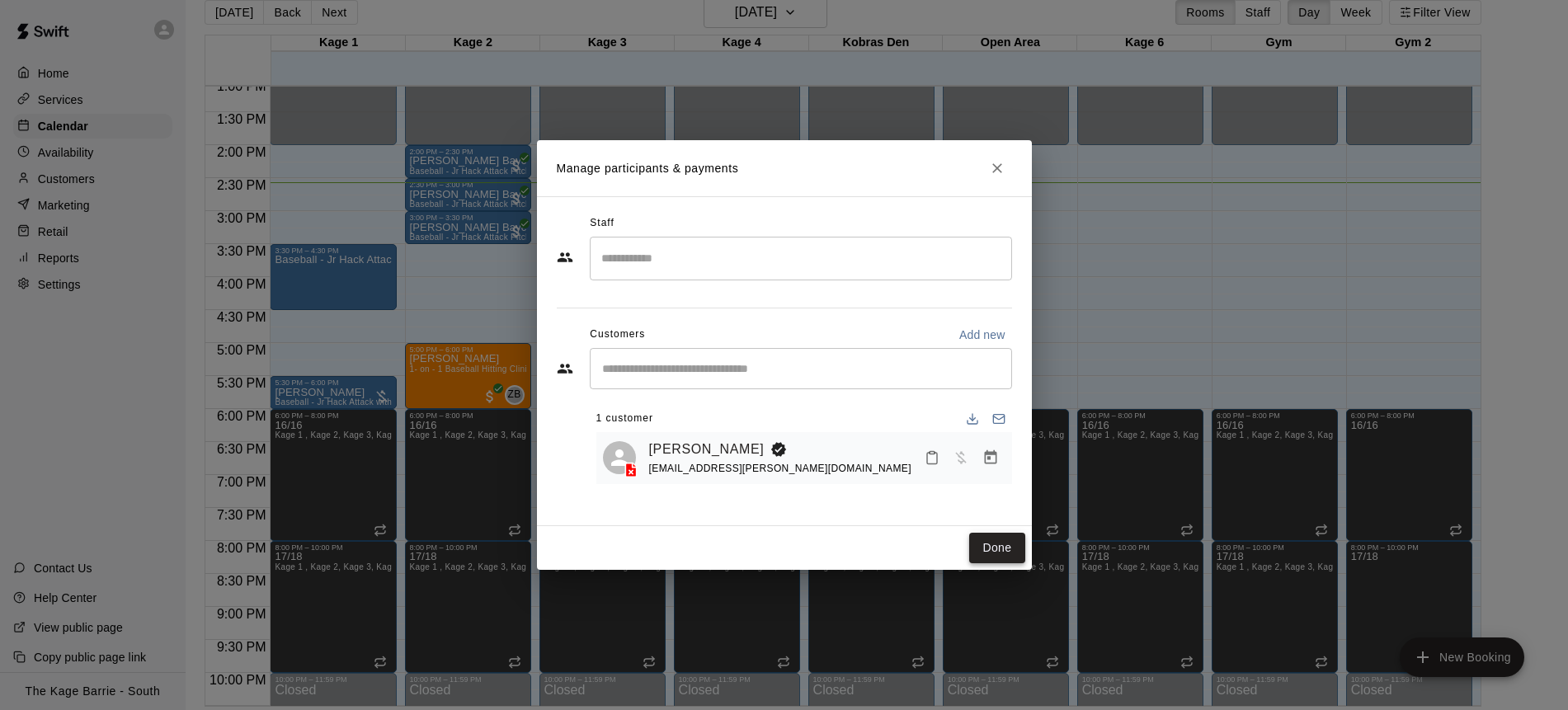
click at [995, 547] on button "Done" at bounding box center [996, 548] width 55 height 30
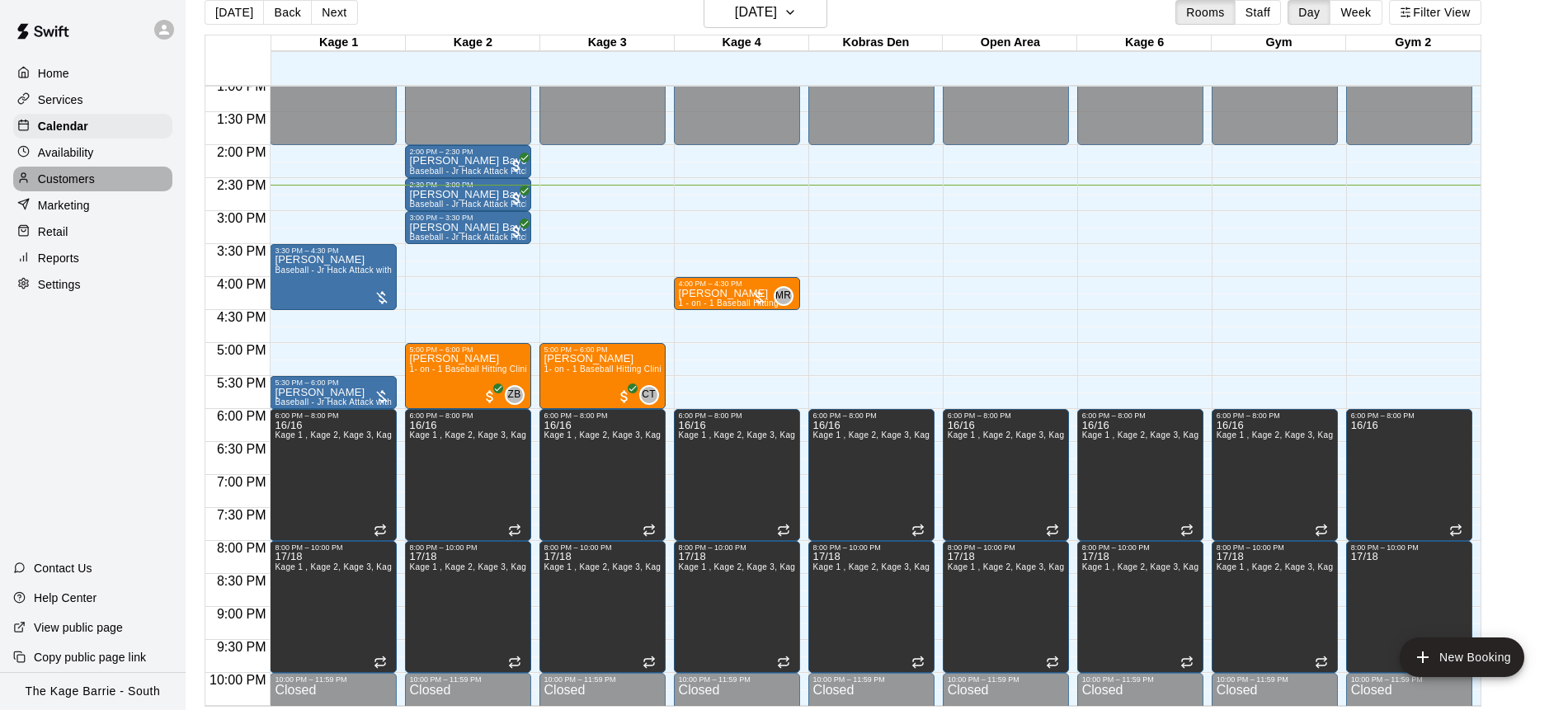
click at [99, 175] on div "Customers" at bounding box center [93, 179] width 160 height 25
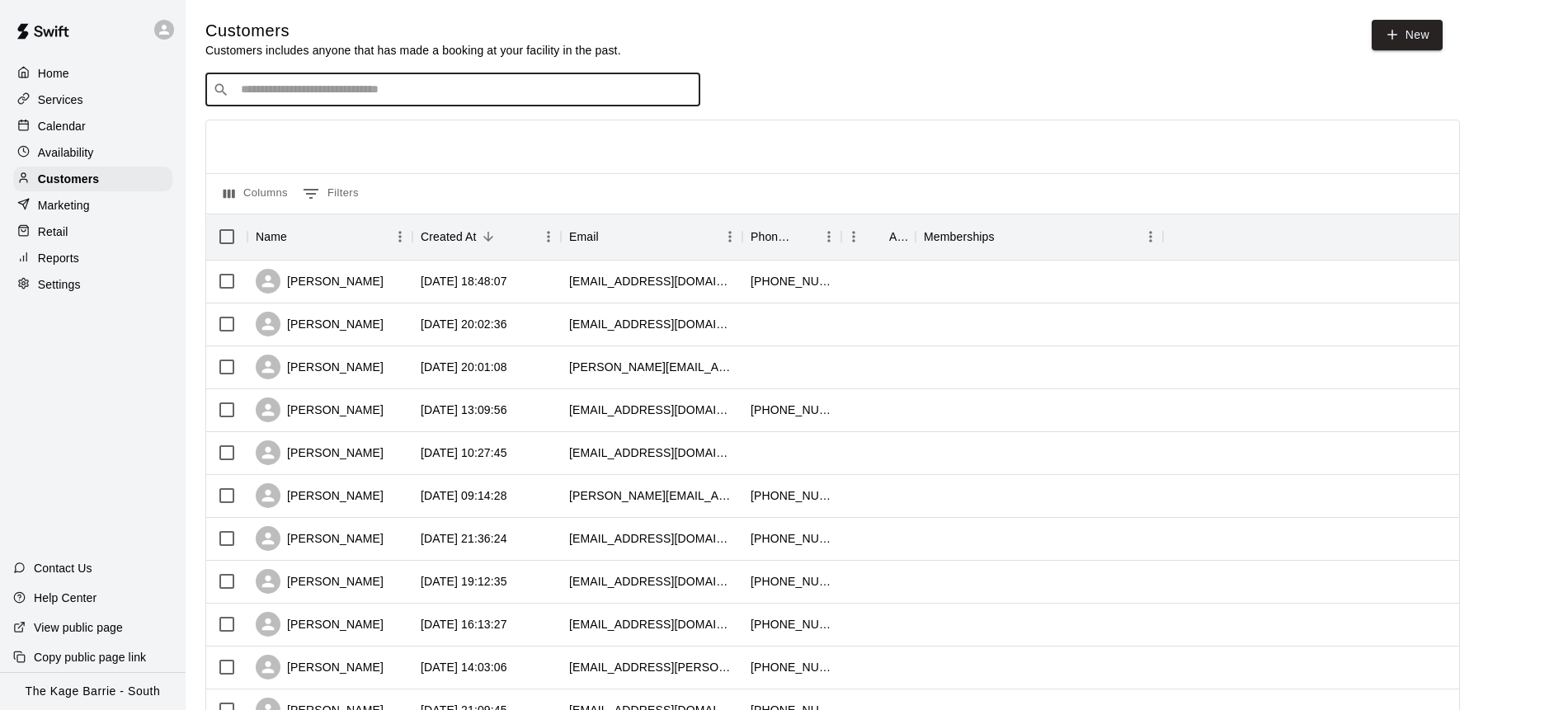
click at [435, 88] on input "Search customers by name or email" at bounding box center [464, 90] width 456 height 17
type input "**********"
drag, startPoint x: 261, startPoint y: 85, endPoint x: 241, endPoint y: 82, distance: 20.2
click at [241, 82] on input "**********" at bounding box center [451, 90] width 432 height 17
click at [70, 123] on p "Calendar" at bounding box center [62, 126] width 48 height 17
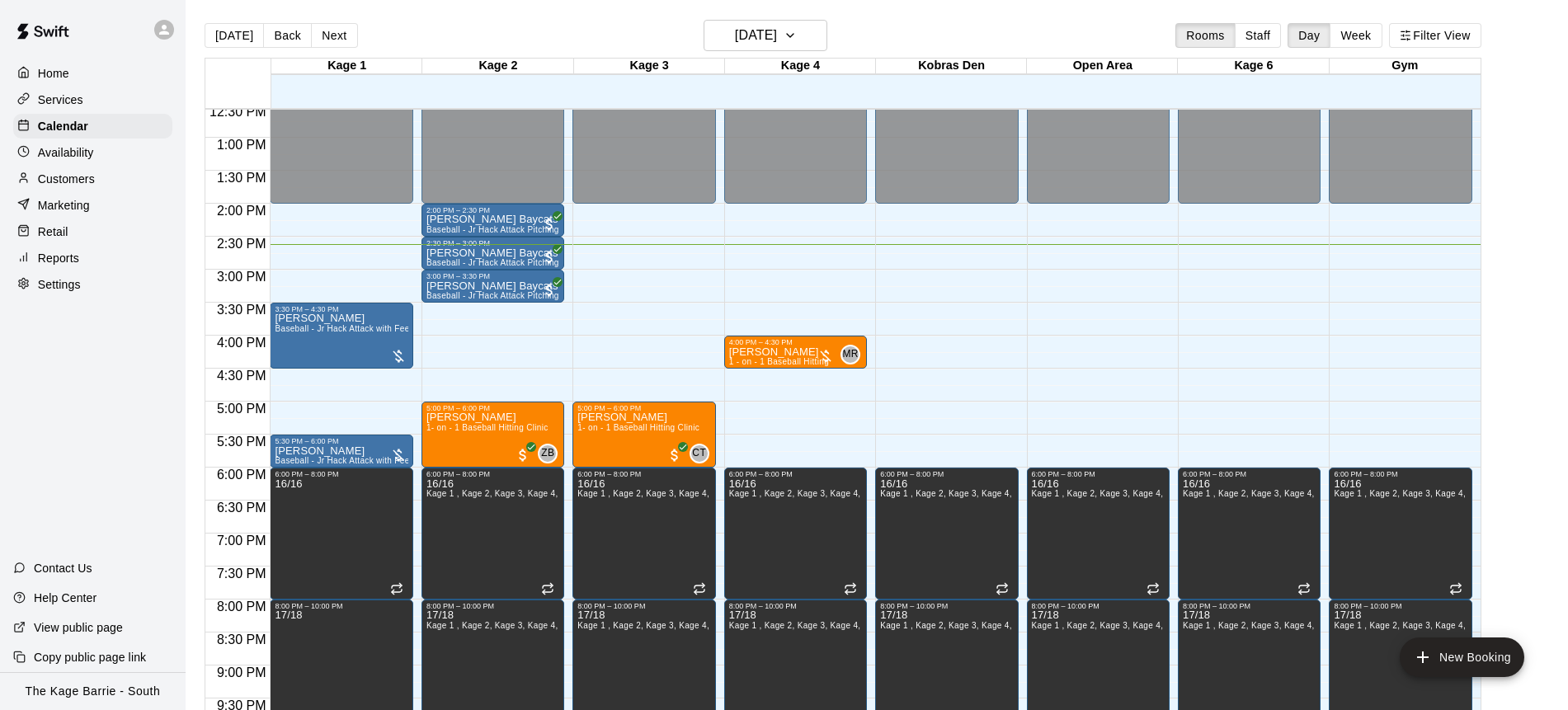
scroll to position [815, 0]
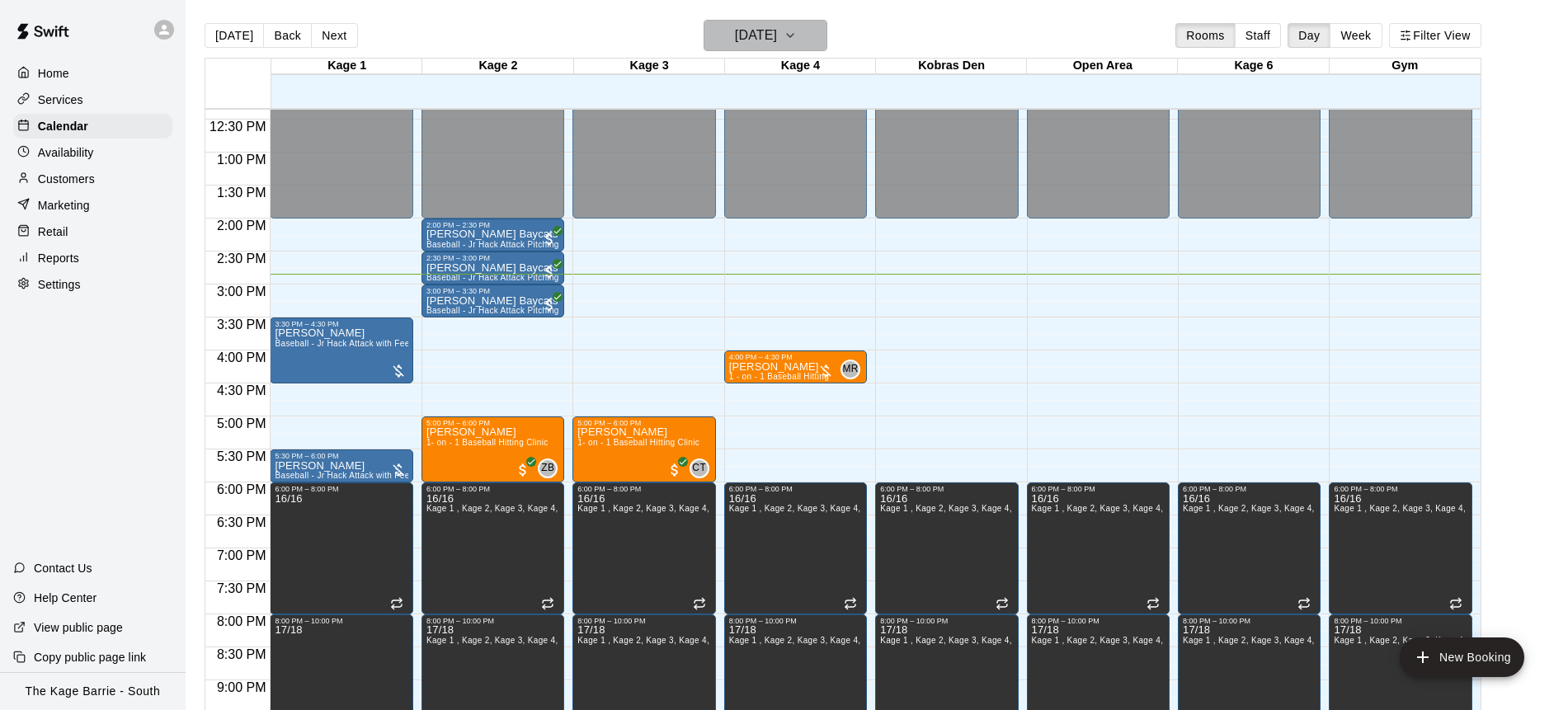
click at [797, 36] on icon "button" at bounding box center [790, 35] width 13 height 20
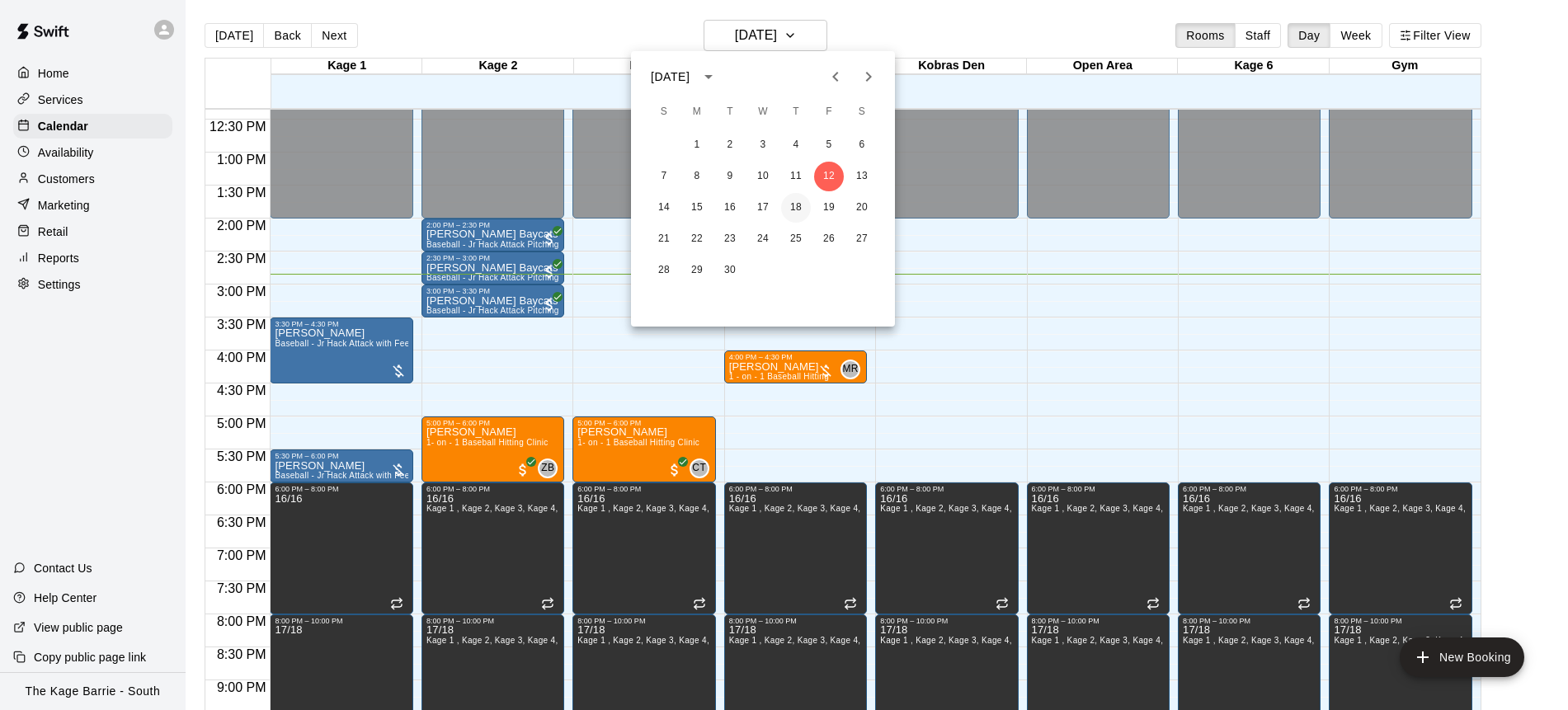
click at [799, 209] on button "18" at bounding box center [795, 207] width 29 height 29
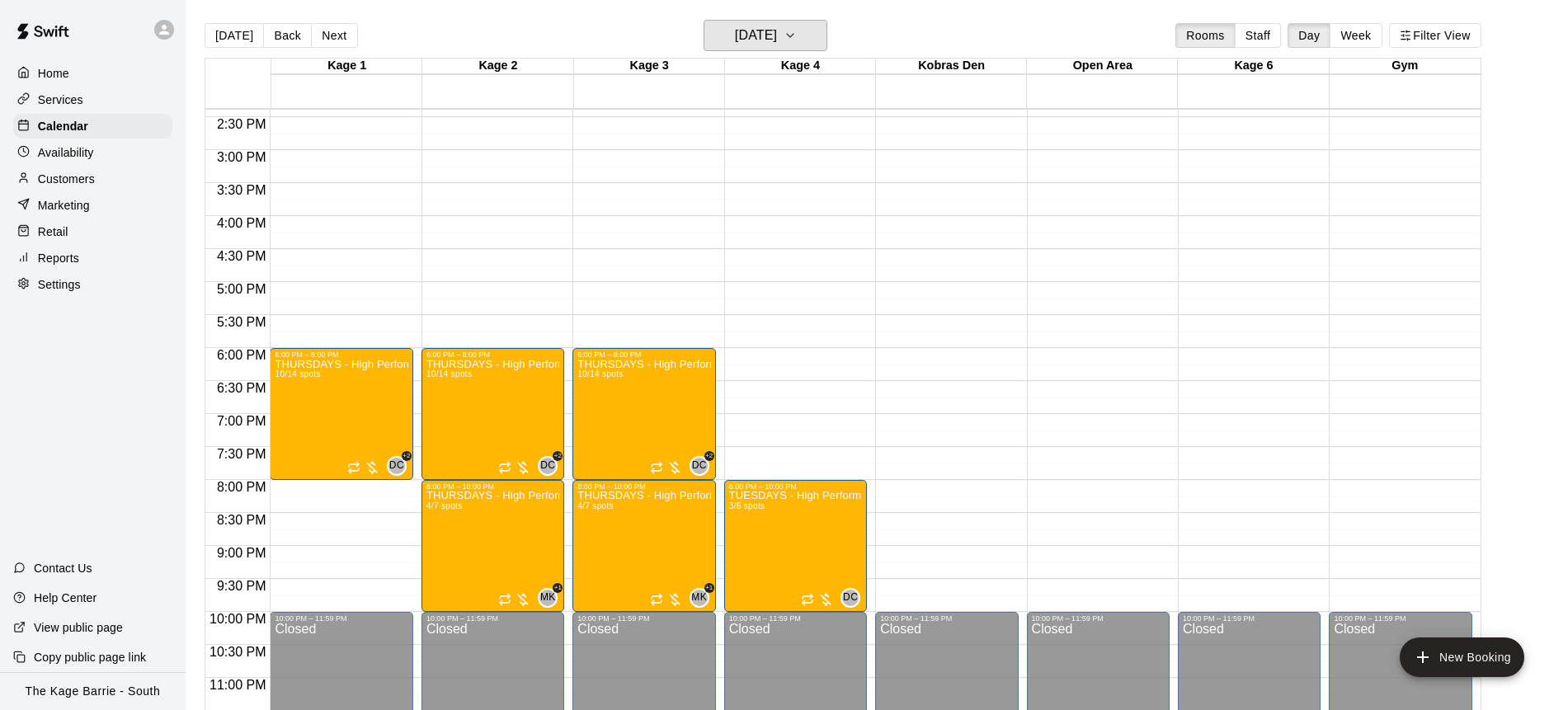
scroll to position [964, 0]
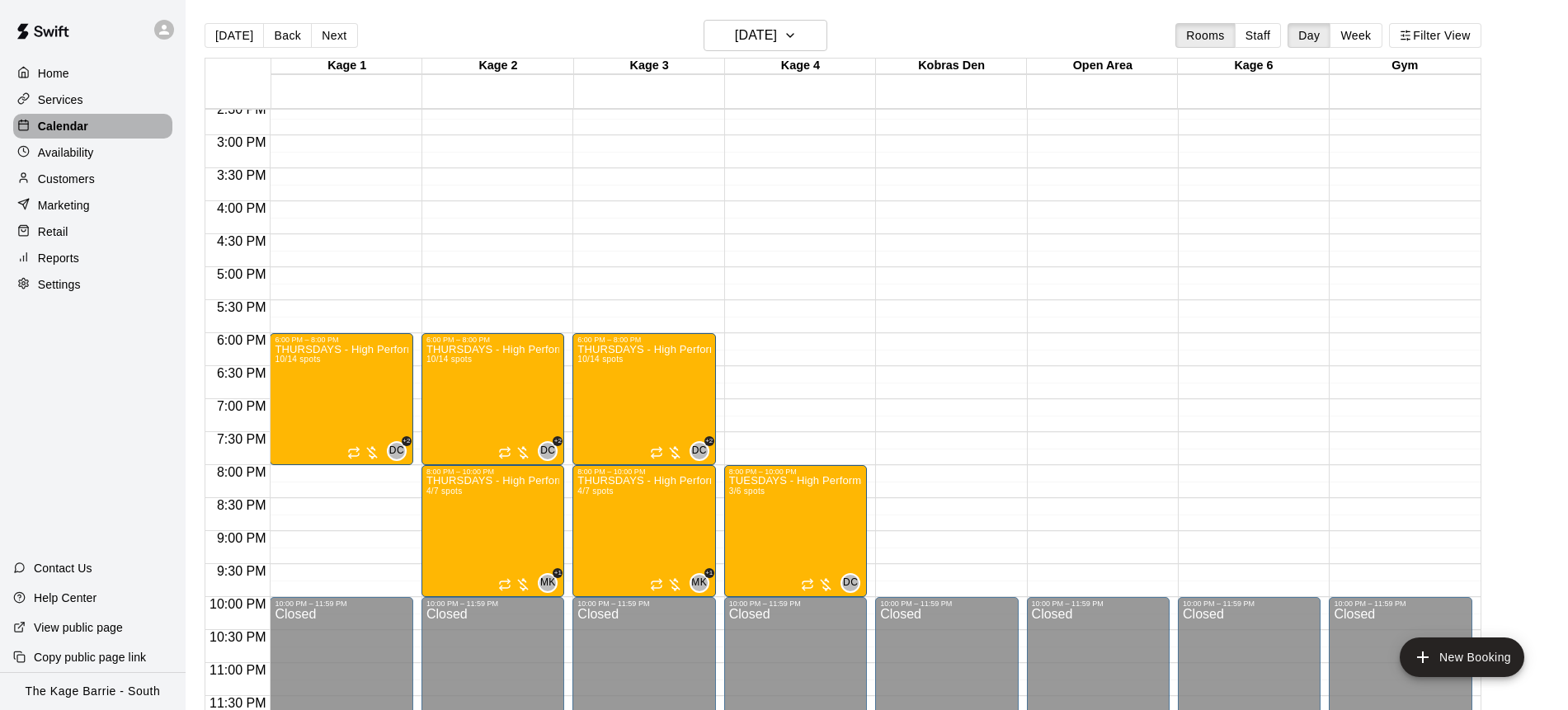
click at [119, 127] on div "Calendar" at bounding box center [93, 126] width 160 height 25
click at [234, 40] on button "Today" at bounding box center [234, 35] width 59 height 25
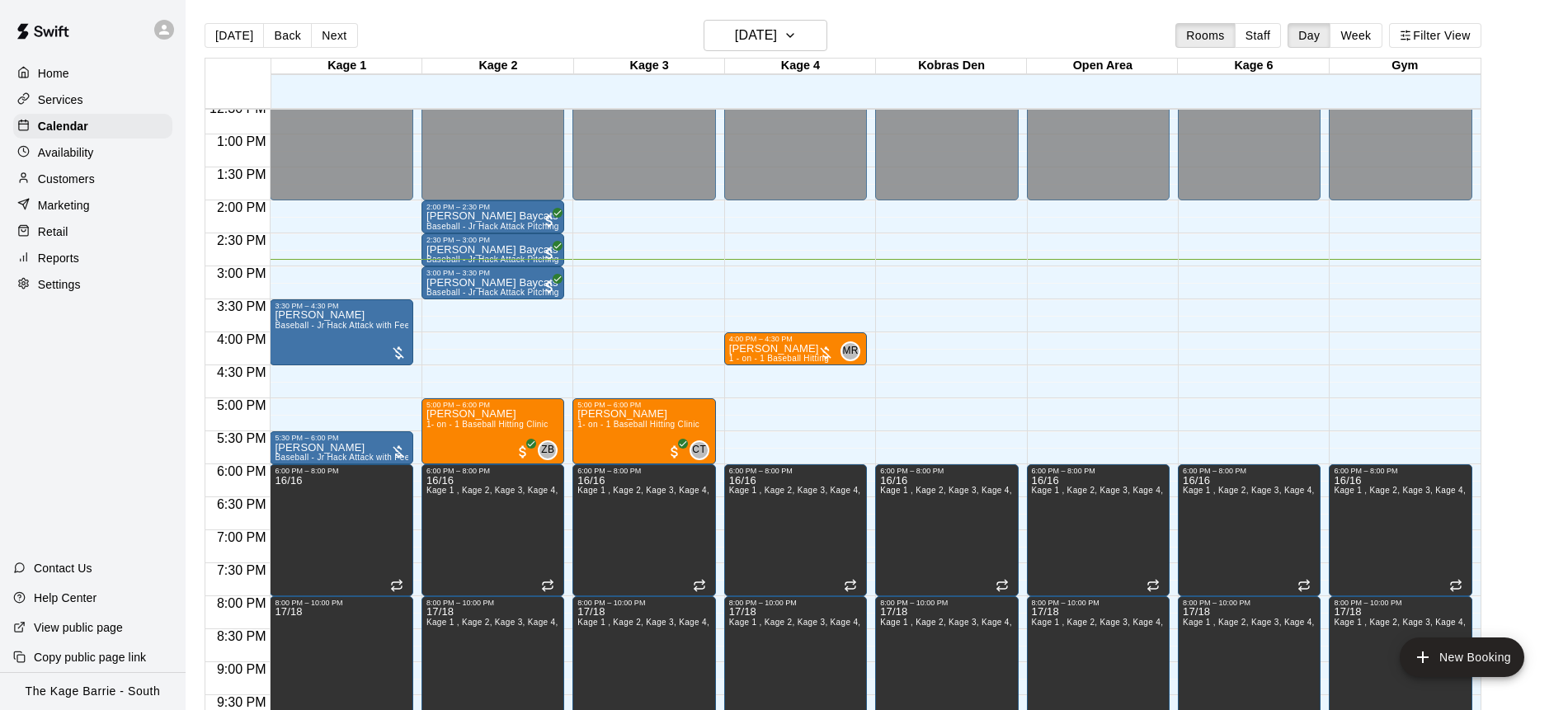
scroll to position [825, 0]
